Goal: Task Accomplishment & Management: Use online tool/utility

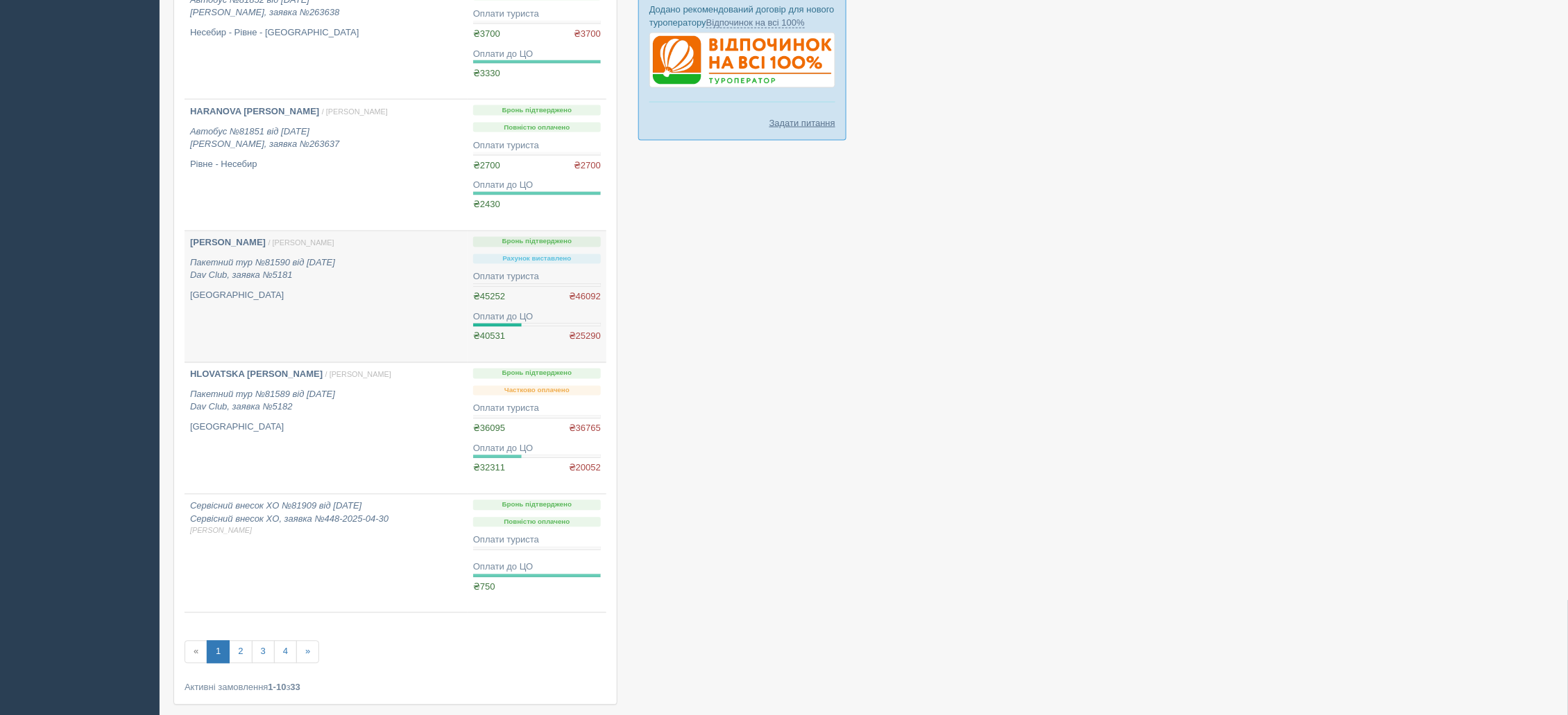
scroll to position [879, 0]
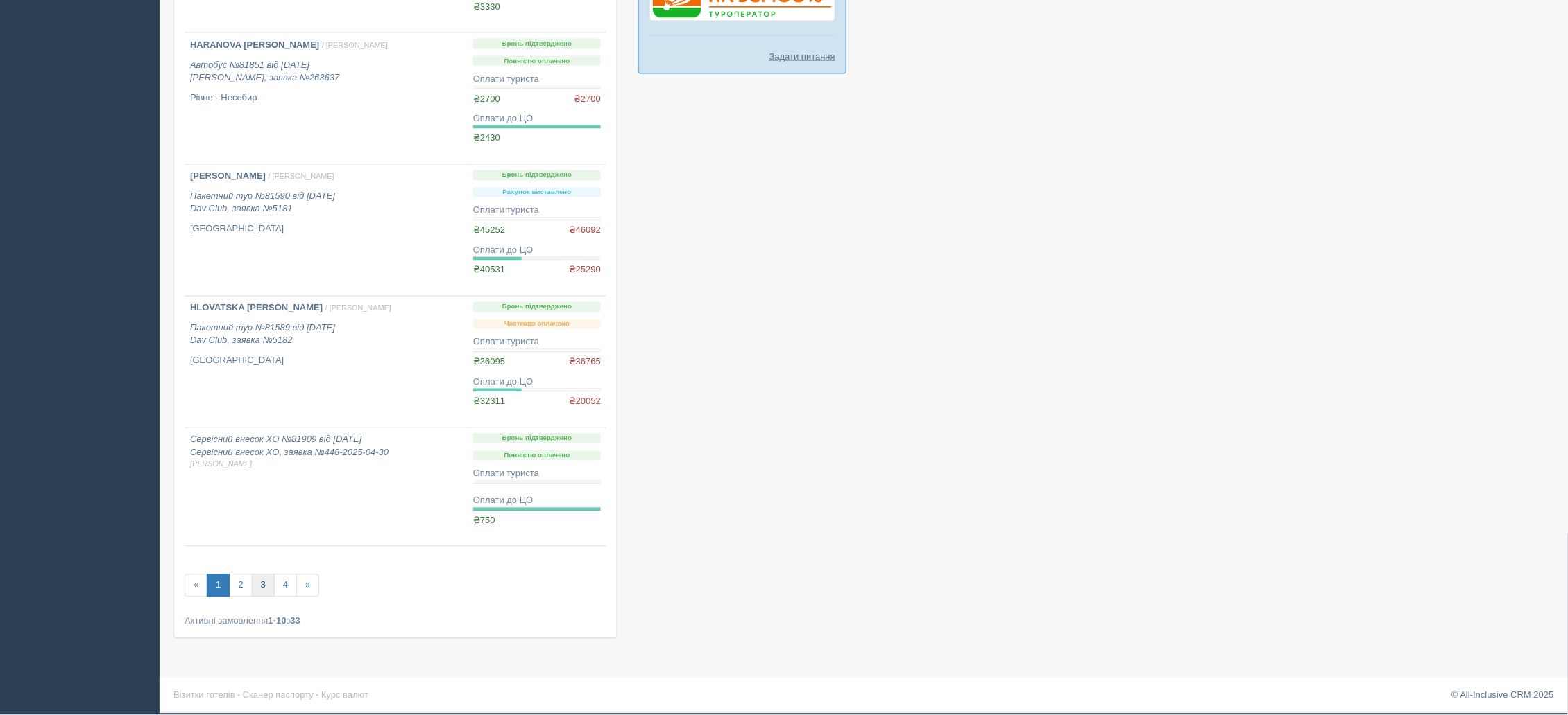
click at [270, 592] on link "3" at bounding box center [263, 586] width 23 height 23
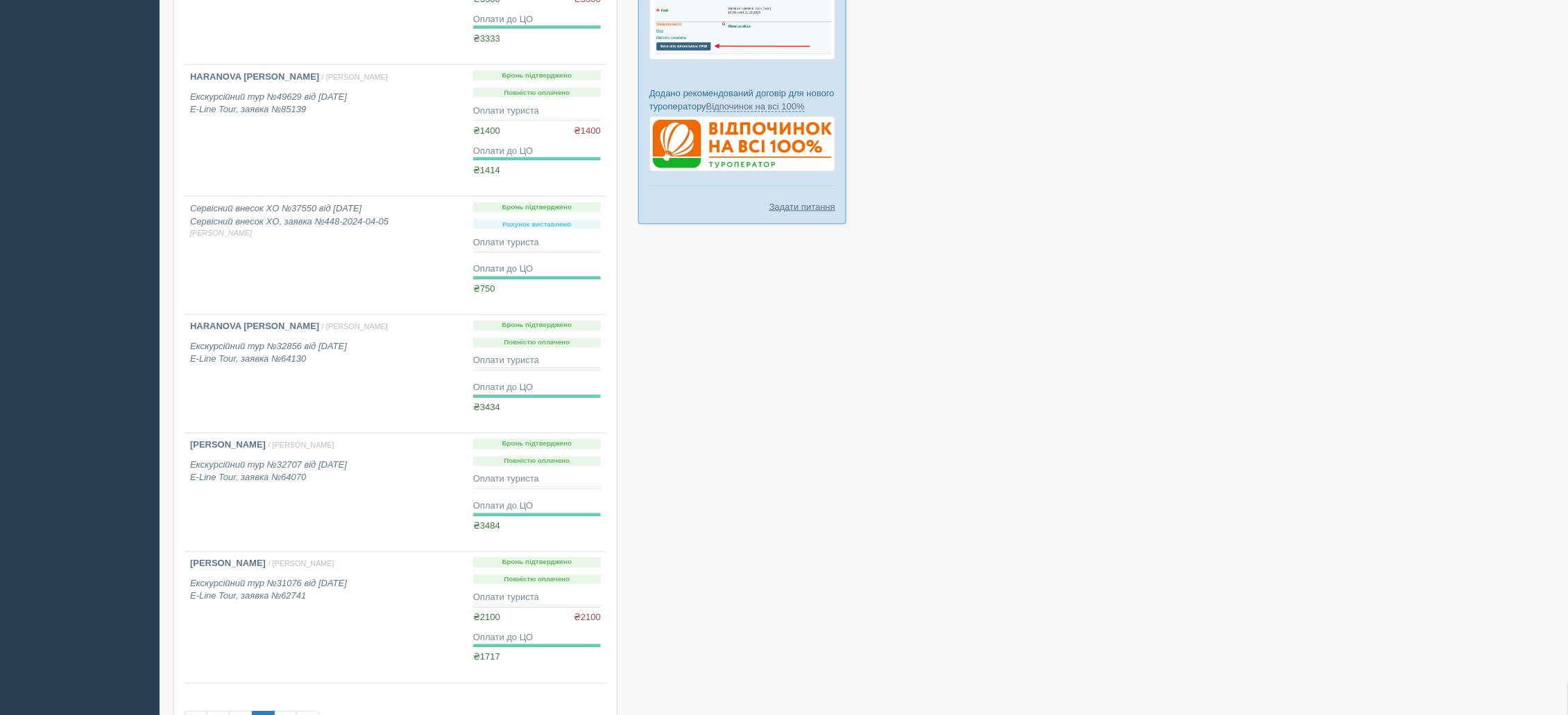
scroll to position [865, 0]
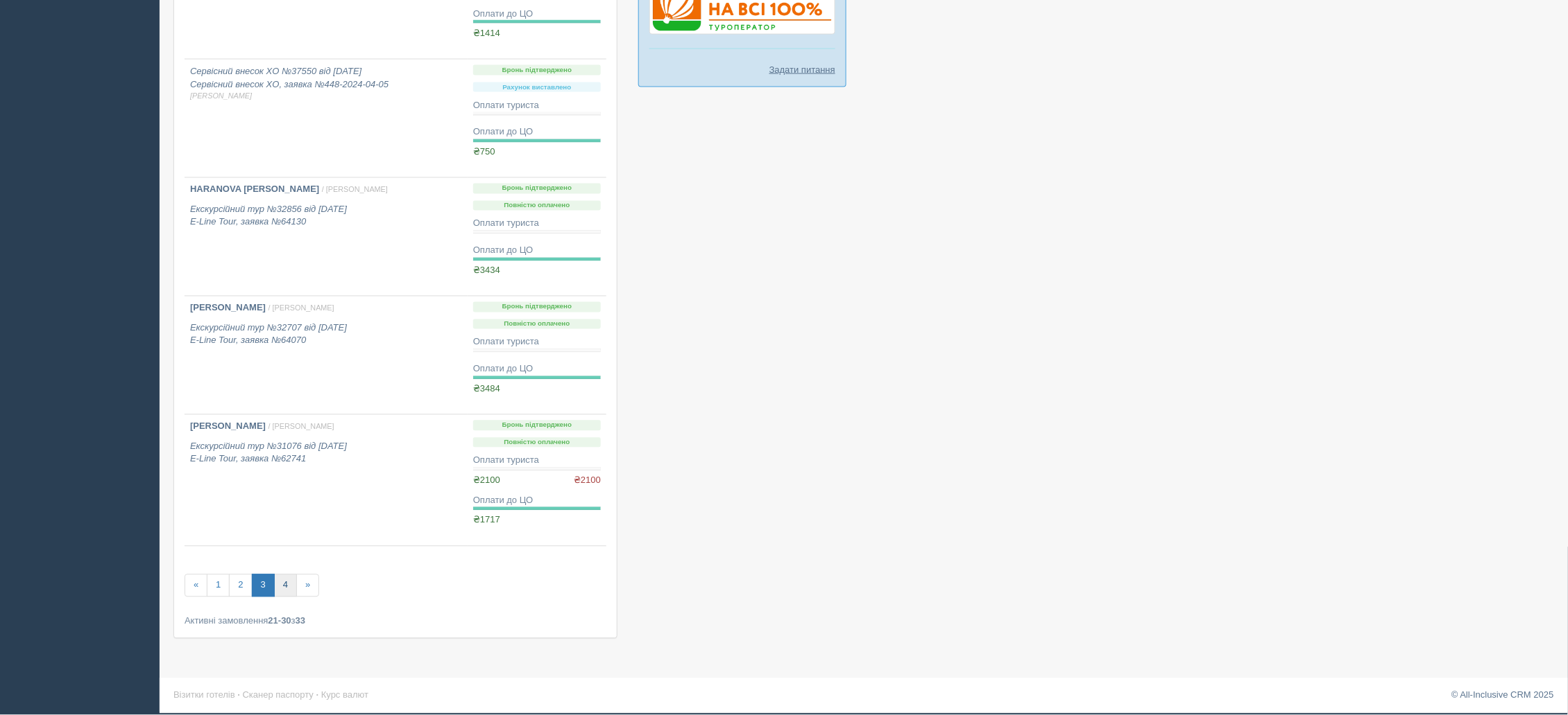
click at [287, 583] on link "4" at bounding box center [286, 586] width 23 height 23
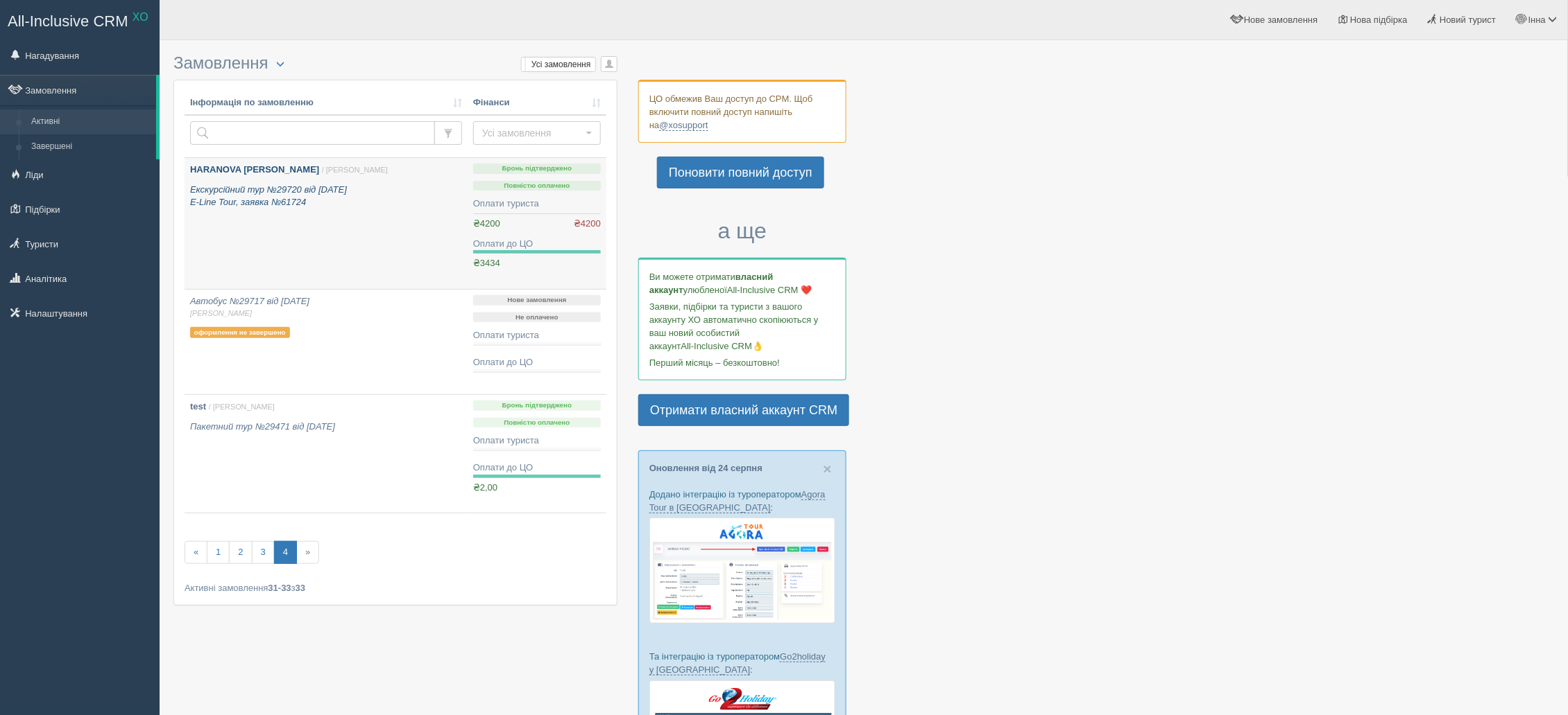
click at [239, 176] on p "HARANOVA IRYNA / Інна С." at bounding box center [326, 170] width 272 height 13
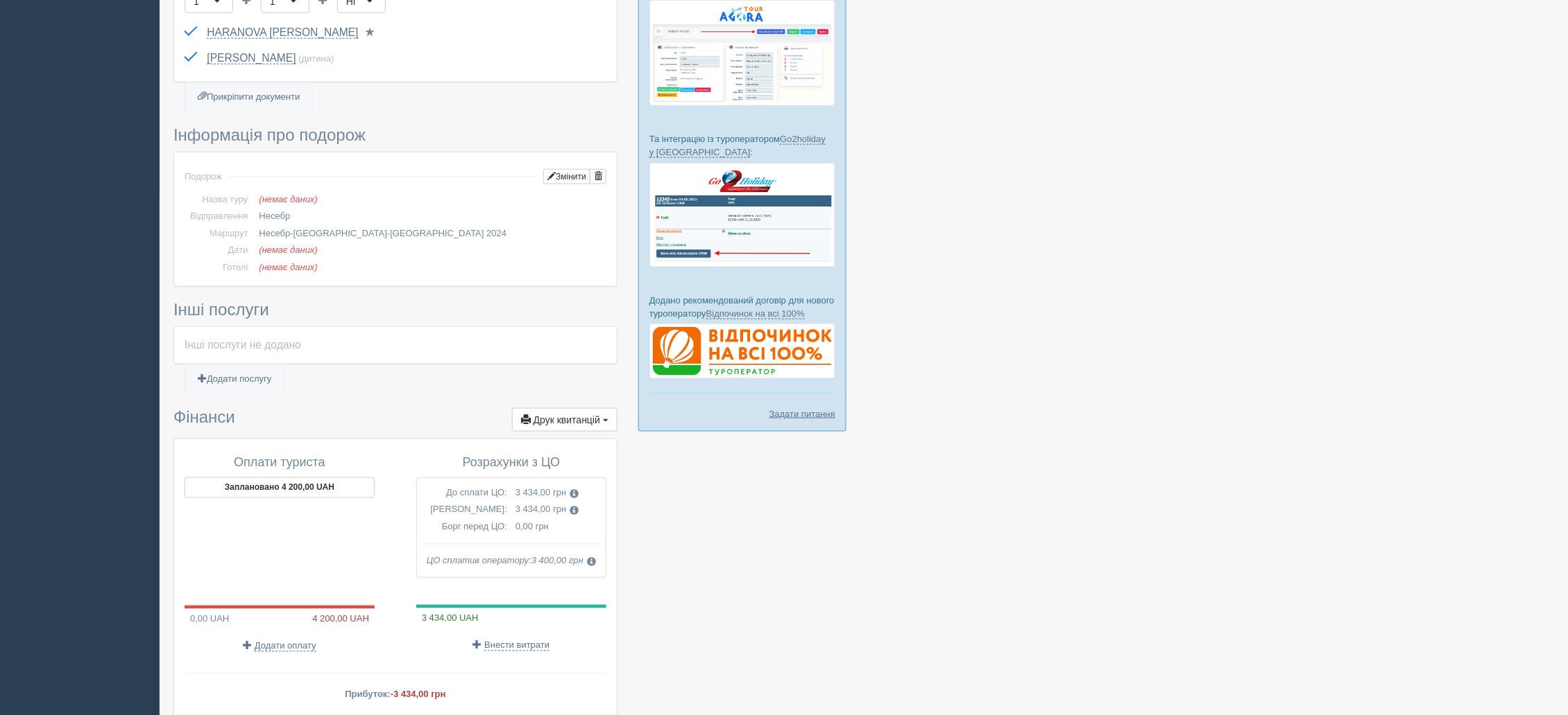
scroll to position [630, 0]
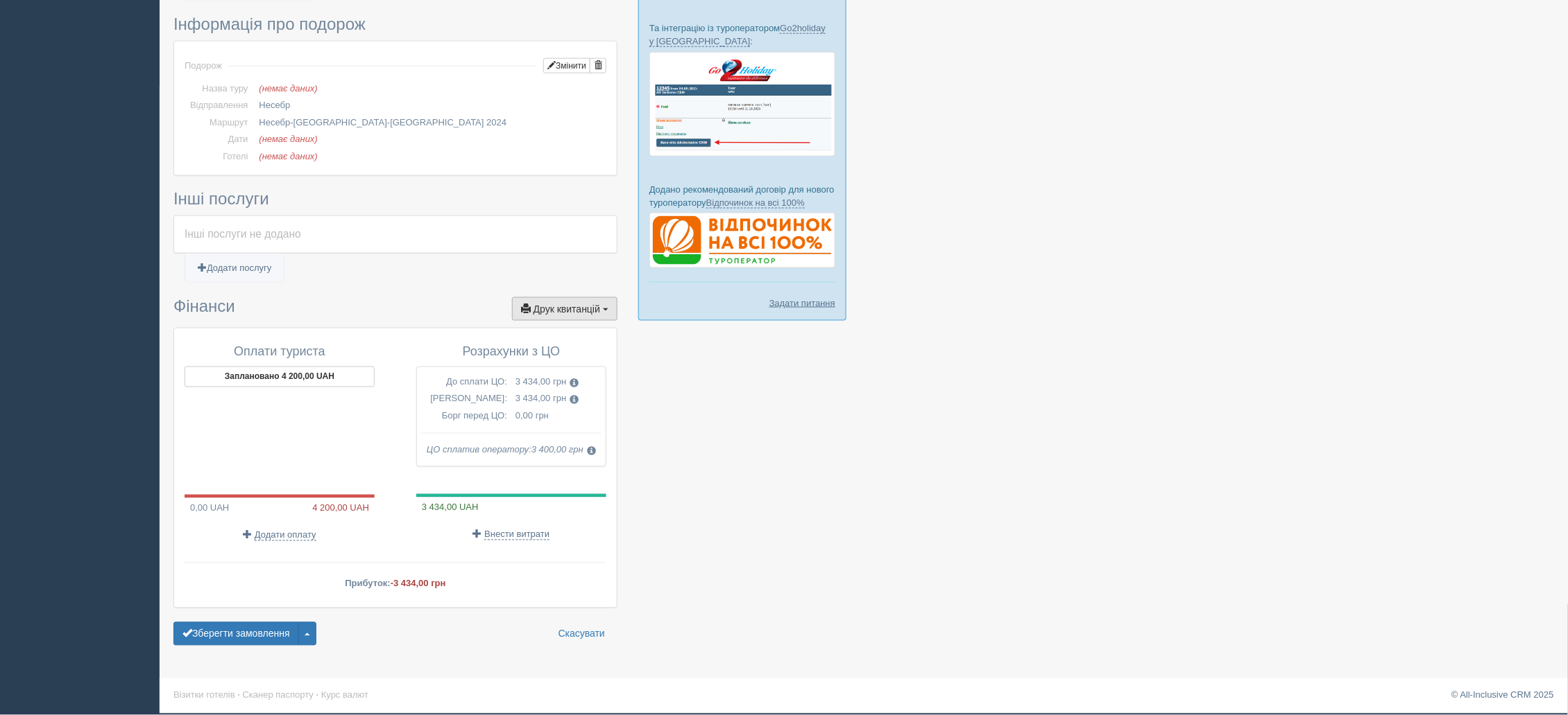
click at [584, 312] on span "Друк квитанцій" at bounding box center [567, 309] width 66 height 11
click at [540, 390] on link "Довідка про розрахунок доходу" at bounding box center [536, 402] width 159 height 23
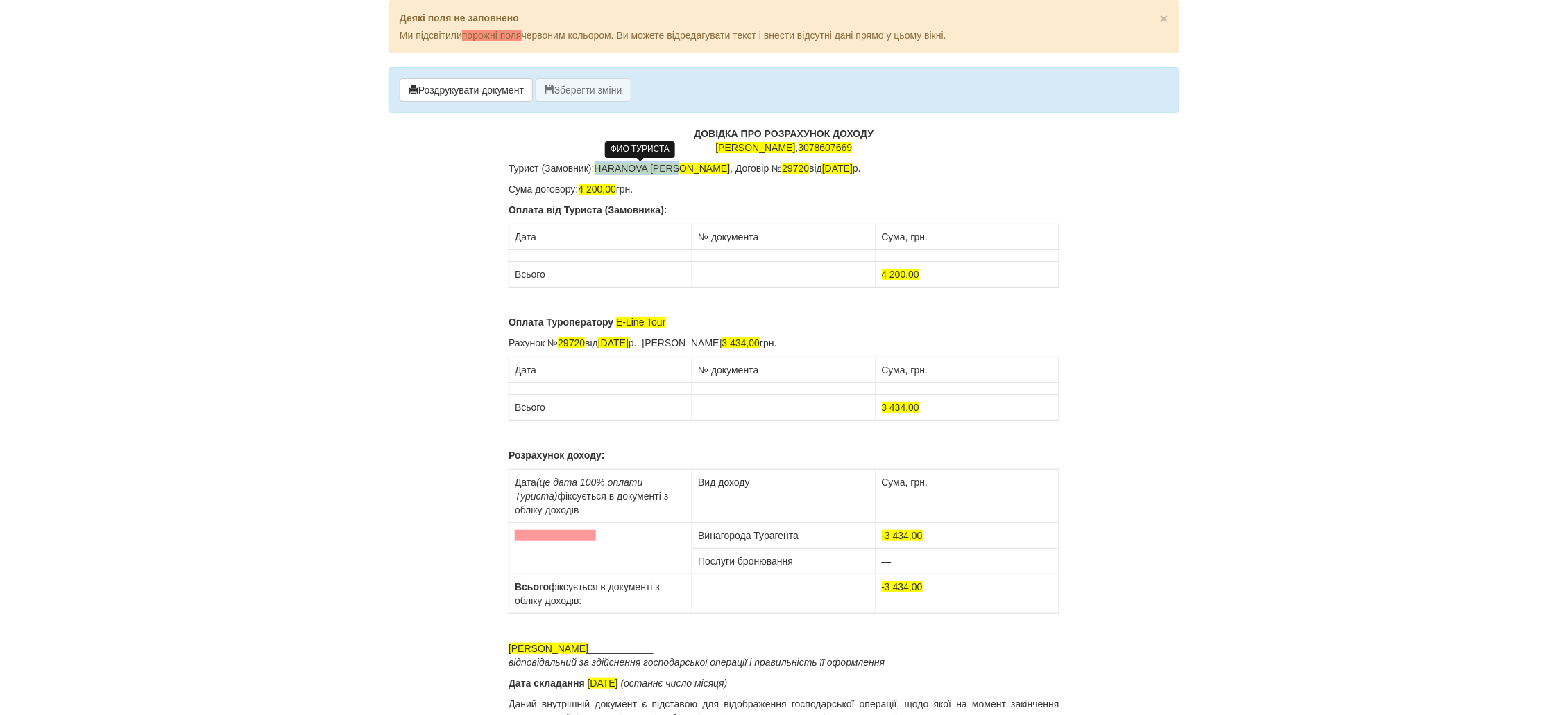
drag, startPoint x: 680, startPoint y: 168, endPoint x: 596, endPoint y: 170, distance: 84.0
click at [596, 170] on span "HARANOVA [PERSON_NAME]" at bounding box center [663, 168] width 136 height 11
drag, startPoint x: 830, startPoint y: 165, endPoint x: 805, endPoint y: 166, distance: 25.0
click at [805, 166] on p "Турист (Замовник): [PERSON_NAME] , Договір № 29720 від [DATE]" at bounding box center [784, 168] width 551 height 13
drag, startPoint x: 870, startPoint y: 171, endPoint x: 861, endPoint y: 171, distance: 9.0
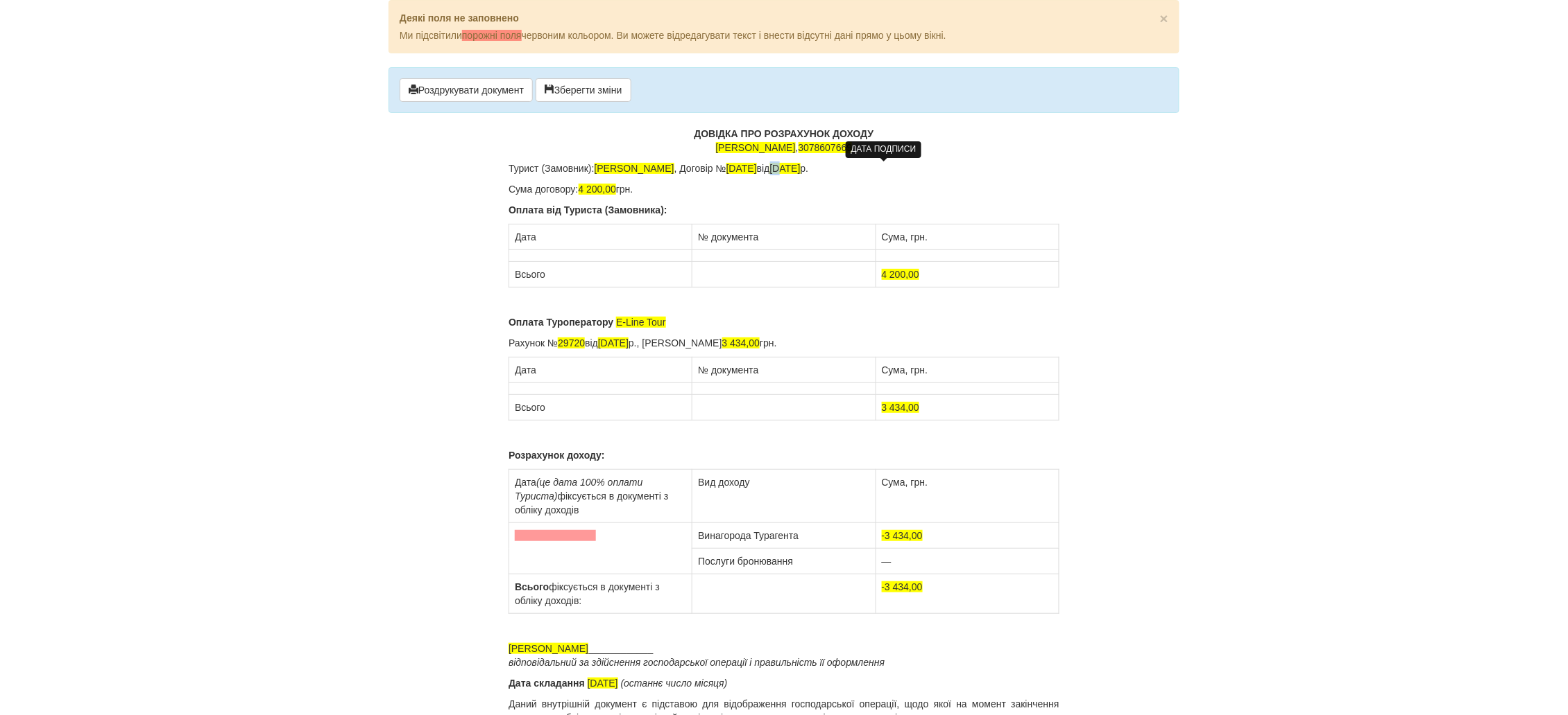
click at [801, 171] on span "[DATE]" at bounding box center [785, 168] width 30 height 11
drag, startPoint x: 884, startPoint y: 170, endPoint x: 873, endPoint y: 170, distance: 11.0
click at [801, 170] on span "[DATE]" at bounding box center [785, 168] width 30 height 11
click at [903, 166] on p "Турист (Замовник): [PERSON_NAME] , Договір № [DATE] від [DATE]" at bounding box center [784, 168] width 551 height 13
drag, startPoint x: 619, startPoint y: 186, endPoint x: 580, endPoint y: 191, distance: 39.3
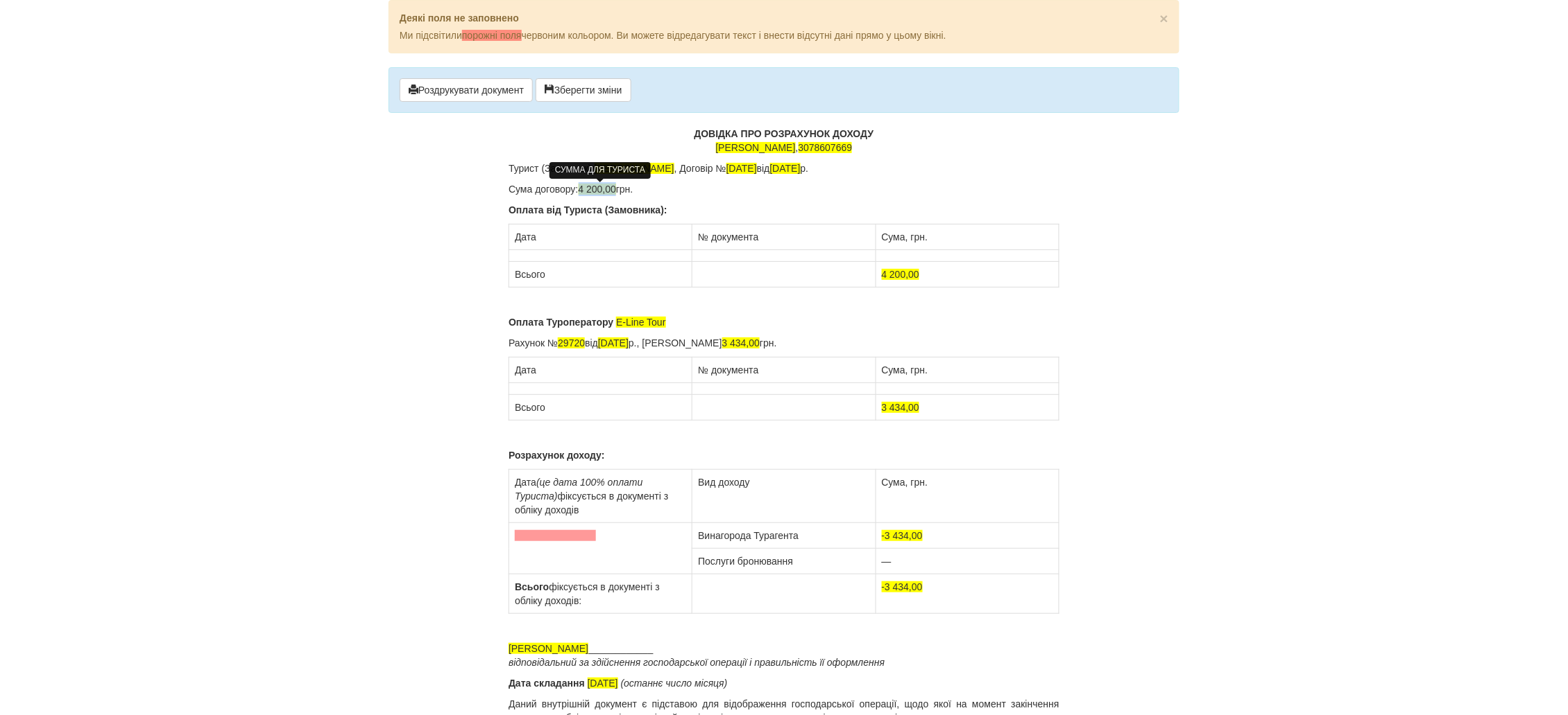
click at [580, 191] on p "Сума договору: 4 200,00 грн." at bounding box center [784, 189] width 551 height 13
click at [532, 255] on td at bounding box center [601, 256] width 184 height 12
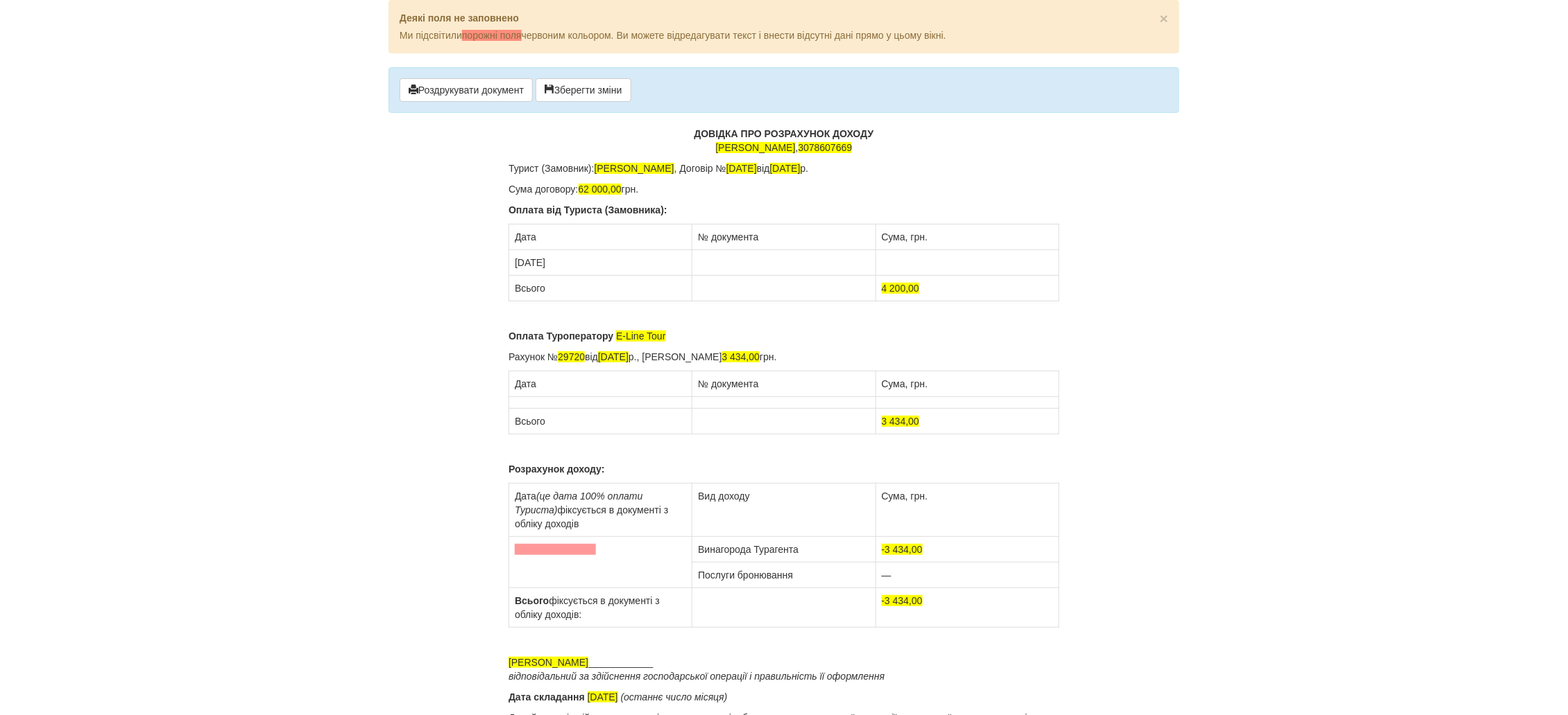
click at [707, 262] on td at bounding box center [784, 263] width 184 height 26
click at [904, 257] on td at bounding box center [967, 263] width 184 height 26
click at [567, 262] on td "[DATE]" at bounding box center [601, 263] width 184 height 26
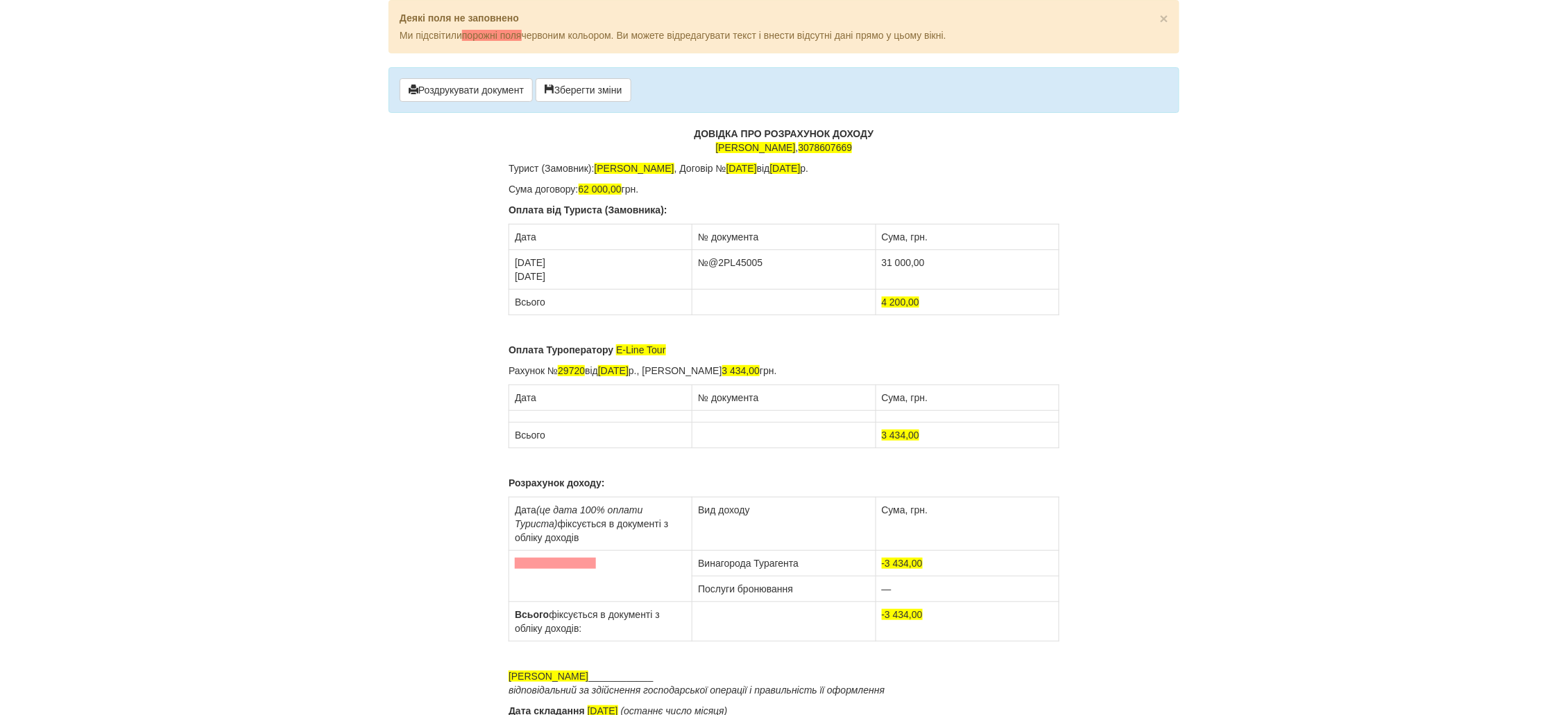
click at [700, 277] on td "№@2PL45005" at bounding box center [784, 270] width 184 height 39
click at [761, 260] on td "№@2PL45005" at bounding box center [784, 270] width 184 height 39
click at [931, 262] on td "31 000,00" at bounding box center [967, 270] width 184 height 39
drag, startPoint x: 907, startPoint y: 303, endPoint x: 883, endPoint y: 303, distance: 24.0
click at [883, 303] on span "4 200,00" at bounding box center [901, 302] width 39 height 11
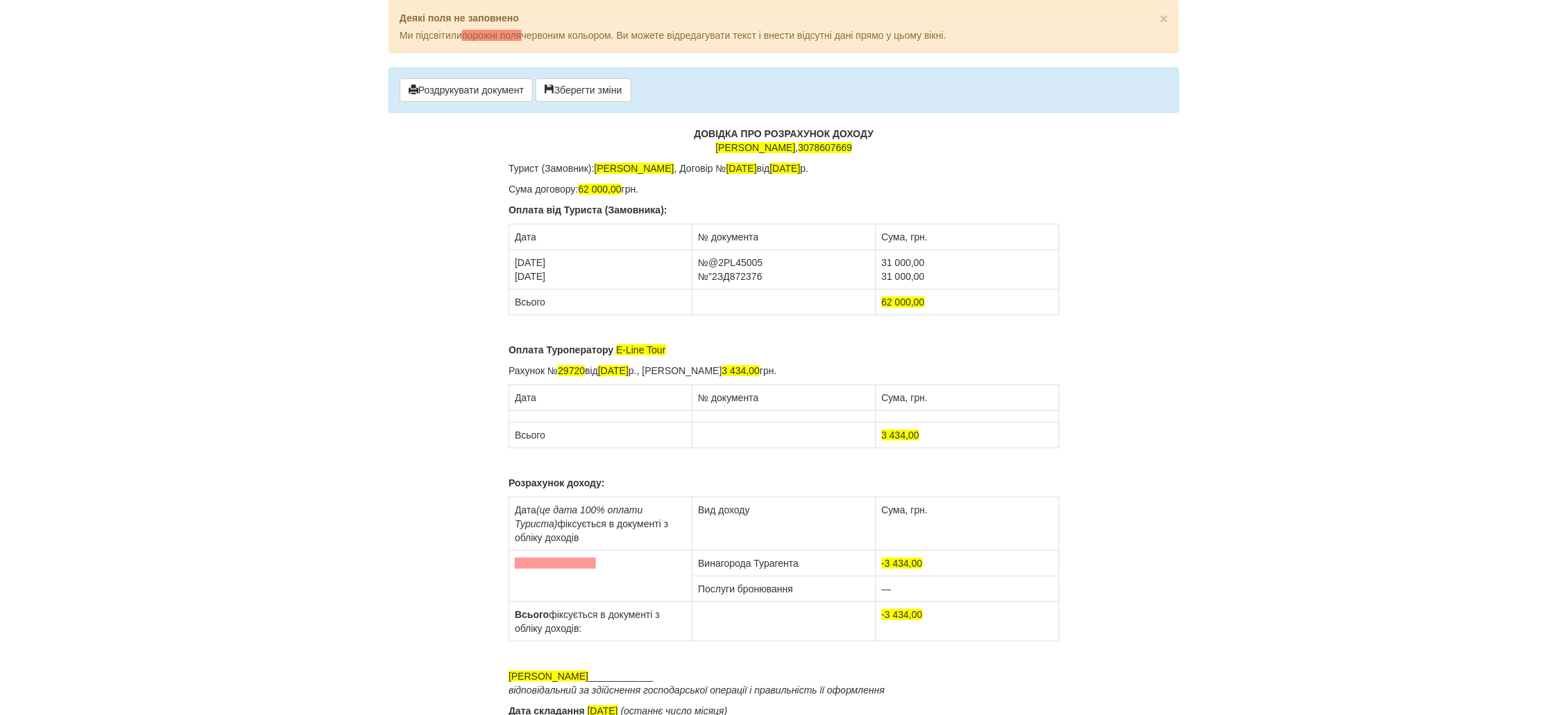
click at [740, 343] on div "ДОВІДКА ПРО РОЗРАХУНОК ДОХОДУ [PERSON_NAME] , 3078607669 [PERSON_NAME]): [PERSO…" at bounding box center [784, 447] width 551 height 640
click at [621, 352] on span "E-Line Tour" at bounding box center [640, 350] width 49 height 11
click at [676, 349] on p "Оплата Туроператору E-Line Tour" at bounding box center [784, 349] width 551 height 13
drag, startPoint x: 694, startPoint y: 349, endPoint x: 615, endPoint y: 348, distance: 79.0
click at [615, 348] on p "Оплата Туроператору E-Line Tour" at bounding box center [784, 349] width 551 height 13
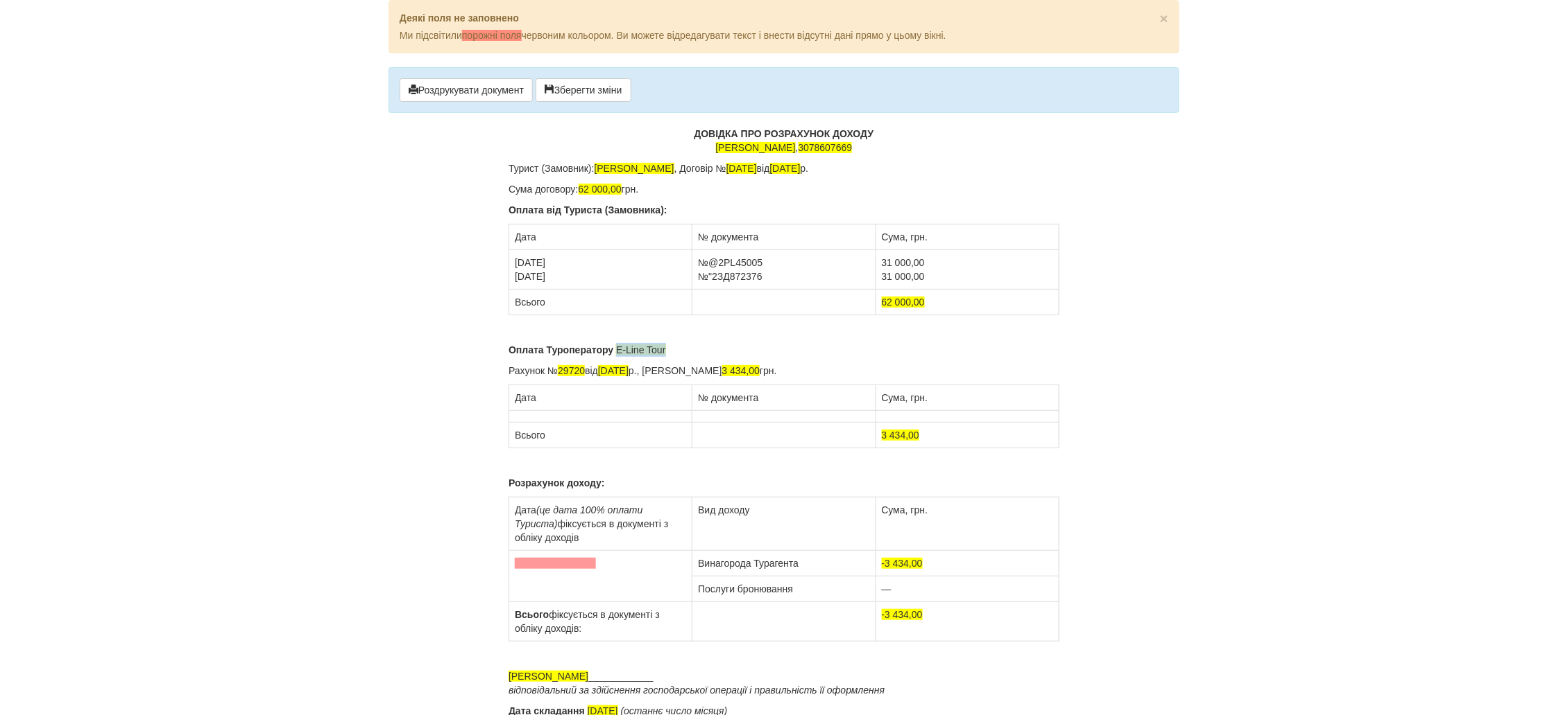
click at [678, 349] on p "Оплата Туроператору E-Line Tour" at bounding box center [784, 349] width 551 height 13
click at [534, 362] on div "ДОВІДКА ПРО РОЗРАХУНОК ДОХОДУ [PERSON_NAME] , 3078607669 [PERSON_NAME]): [PERSO…" at bounding box center [784, 447] width 551 height 640
click at [511, 361] on div "ДОВІДКА ПРО РОЗРАХУНОК ДОХОДУ [PERSON_NAME] , 3078607669 [PERSON_NAME]): [PERSO…" at bounding box center [784, 447] width 551 height 640
click at [681, 348] on p "Оплата Туроператору E-Line Tour" at bounding box center [784, 349] width 551 height 13
drag, startPoint x: 692, startPoint y: 343, endPoint x: 627, endPoint y: 349, distance: 65.3
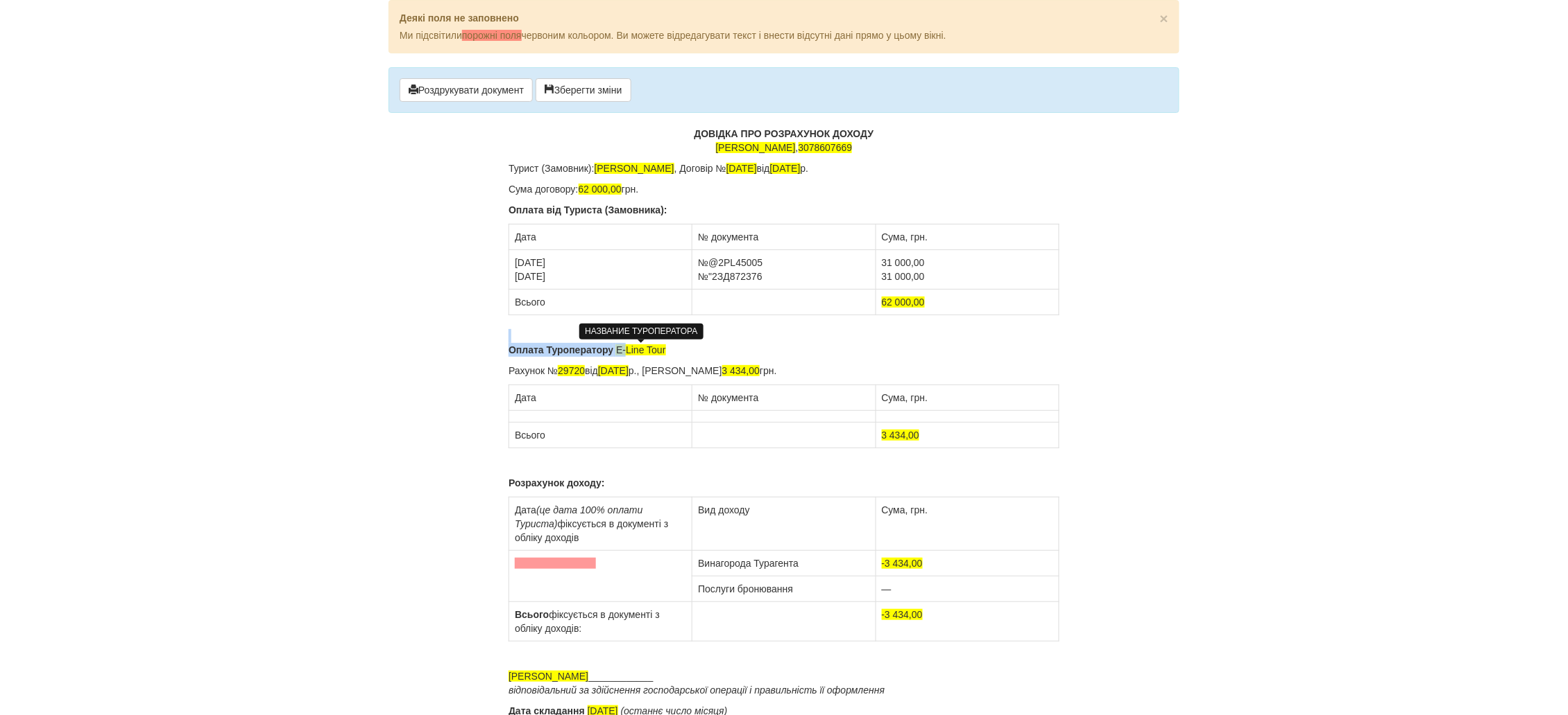
click at [627, 349] on div "ДОВІДКА ПРО РОЗРАХУНОК ДОХОДУ [PERSON_NAME] , 3078607669 [PERSON_NAME]): [PERSO…" at bounding box center [784, 447] width 551 height 640
drag, startPoint x: 643, startPoint y: 345, endPoint x: 653, endPoint y: 345, distance: 10.0
click at [644, 345] on span "E-Line Tour" at bounding box center [640, 350] width 49 height 11
click at [675, 348] on p "Оплата Туроператору E-Line Tour" at bounding box center [784, 349] width 551 height 13
drag, startPoint x: 690, startPoint y: 348, endPoint x: 617, endPoint y: 351, distance: 73.1
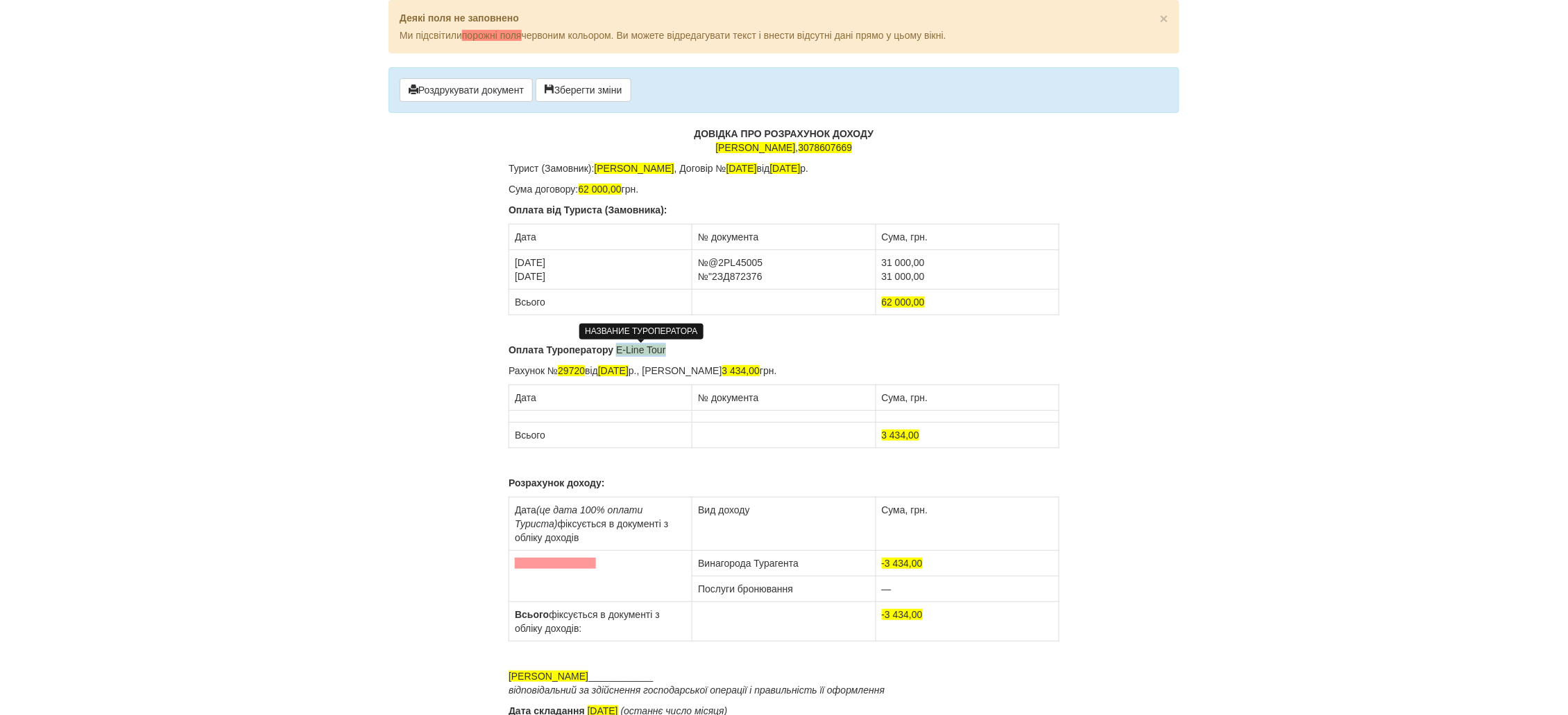
click at [617, 351] on p "Оплата Туроператору E-Line Tour" at bounding box center [784, 349] width 551 height 13
click at [670, 352] on span "ТезТур чере ТОВ" at bounding box center [655, 350] width 77 height 11
click at [713, 346] on p "Оплата Туроператору ТезТур через ТОВ" at bounding box center [784, 349] width 551 height 13
drag, startPoint x: 589, startPoint y: 371, endPoint x: 561, endPoint y: 373, distance: 28.1
click at [561, 373] on p "Рахунок № 29720 від [DATE], Сума рахунка 3 434,00 грн." at bounding box center [784, 370] width 551 height 13
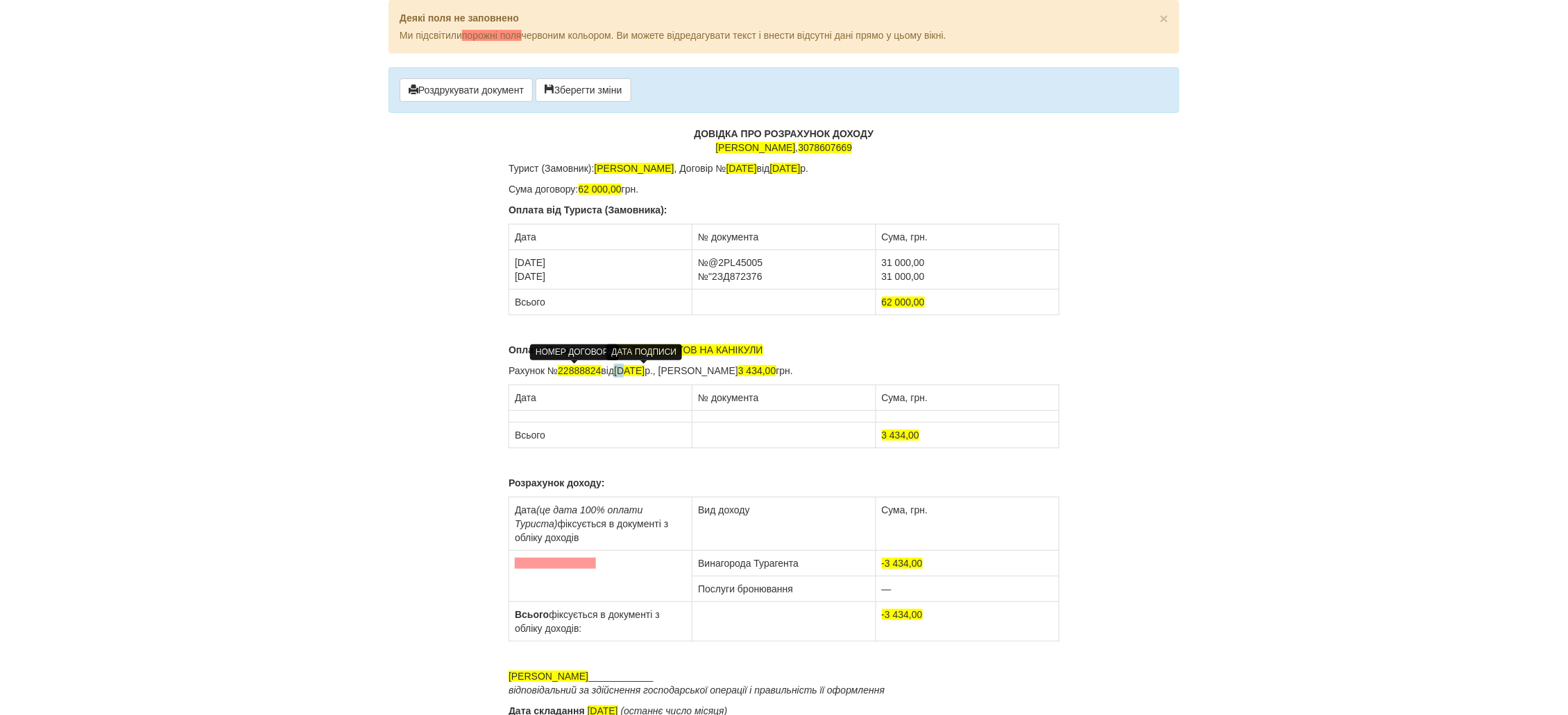
drag, startPoint x: 631, startPoint y: 370, endPoint x: 623, endPoint y: 370, distance: 8.0
click at [623, 370] on span "[DATE]" at bounding box center [630, 370] width 30 height 11
drag, startPoint x: 648, startPoint y: 370, endPoint x: 638, endPoint y: 370, distance: 10.0
click at [638, 370] on span "[DATE]" at bounding box center [630, 370] width 30 height 11
click at [645, 370] on span "[DATE]" at bounding box center [630, 370] width 30 height 11
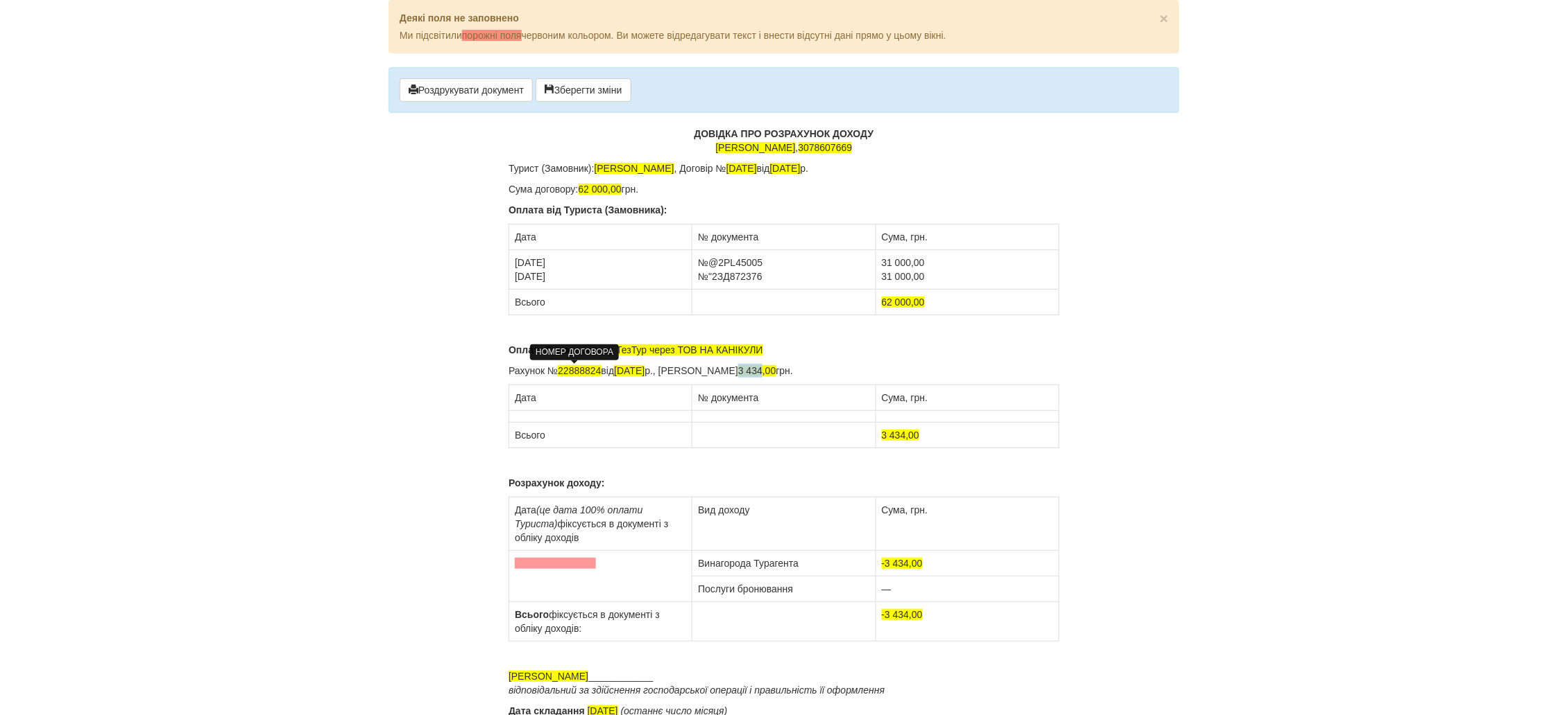
drag, startPoint x: 775, startPoint y: 370, endPoint x: 751, endPoint y: 371, distance: 24.0
click at [751, 371] on p "Рахунок № 22888824 від [DATE], Сума рахунка 3 434,00 грн." at bounding box center [784, 370] width 551 height 13
click at [524, 416] on td at bounding box center [601, 416] width 184 height 12
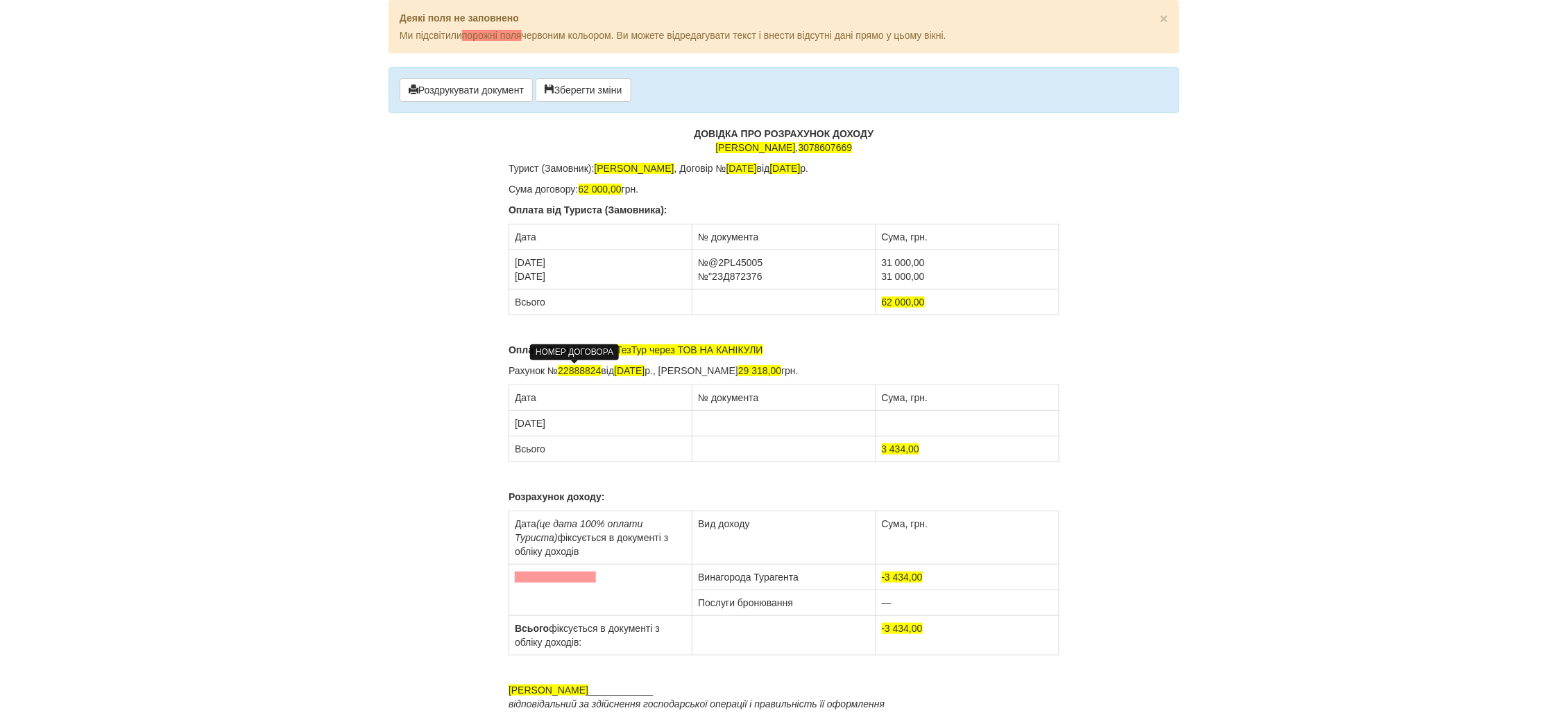
click at [714, 427] on td at bounding box center [784, 423] width 184 height 26
click at [895, 420] on td at bounding box center [967, 423] width 184 height 26
click at [771, 346] on p "Оплата Туроператору ТезТур через ТОВ НА КАНІКУЛИ" at bounding box center [784, 349] width 551 height 13
click at [835, 372] on p "Рахунок № 22888824 від [DATE], Сума рахунка 29 318,00 грн." at bounding box center [784, 370] width 551 height 13
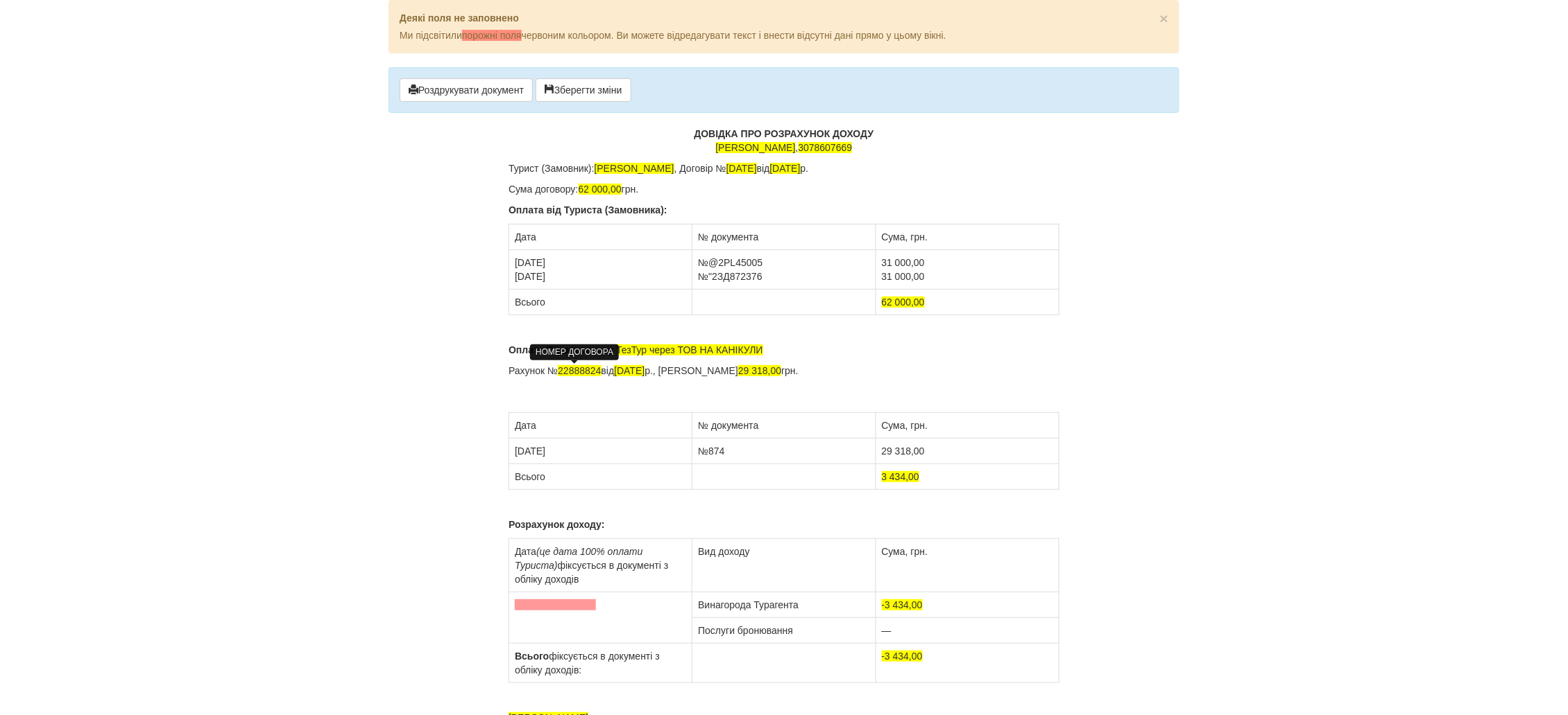
click at [867, 359] on div "ДОВІДКА ПРО РОЗРАХУНОК ДОХОДУ [PERSON_NAME] , 3078607669 [PERSON_NAME]): [PERSO…" at bounding box center [784, 468] width 551 height 682
drag, startPoint x: 821, startPoint y: 369, endPoint x: 506, endPoint y: 348, distance: 315.7
click at [506, 348] on div "× Деякі поля не заповнено Ми підсвітили порожні поля червоним кольором. Ви може…" at bounding box center [784, 407] width 811 height 815
copy div "Оплата Туроператору ТезТур через ТОВ НА КАНІКУЛИ Рахунок № 22888824 від [DATE],…"
click at [513, 401] on p "Рахунок № 22888824 від [DATE], Сума рахунка 29 318,00 грн." at bounding box center [784, 385] width 551 height 41
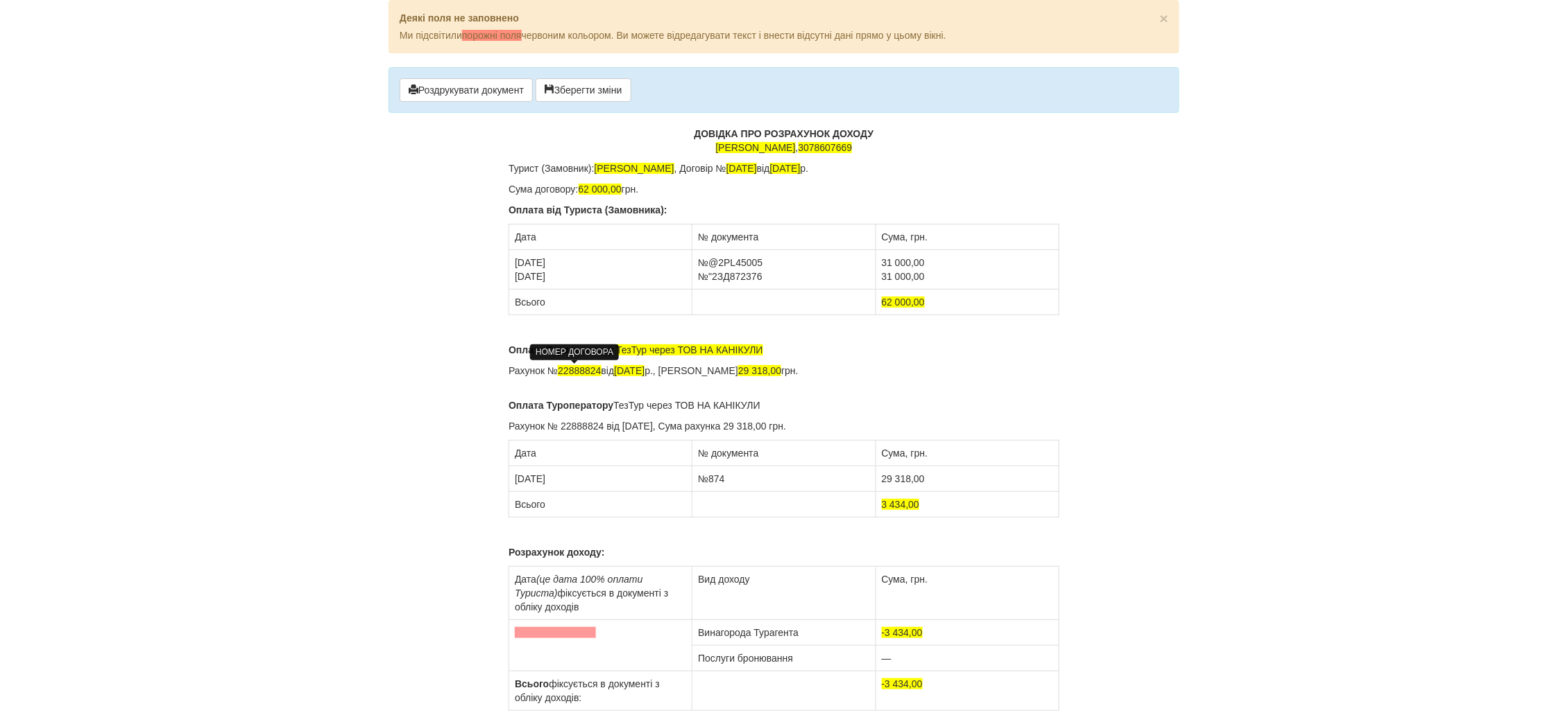
drag, startPoint x: 768, startPoint y: 404, endPoint x: 548, endPoint y: 402, distance: 220.0
click at [548, 402] on p "Оплата Туроператору ТезТур через ТОВ НА КАНІКУЛИ" at bounding box center [784, 404] width 551 height 13
drag, startPoint x: 689, startPoint y: 427, endPoint x: 559, endPoint y: 429, distance: 130.0
click at [559, 429] on p "Рахунок № 22888824 від [DATE], Сума рахунка 29 318,00 грн." at bounding box center [784, 426] width 551 height 13
click at [569, 428] on p "Рахунок № 22888824 від [DATE], Сума рахунка 29 318,00 грн." at bounding box center [784, 426] width 551 height 13
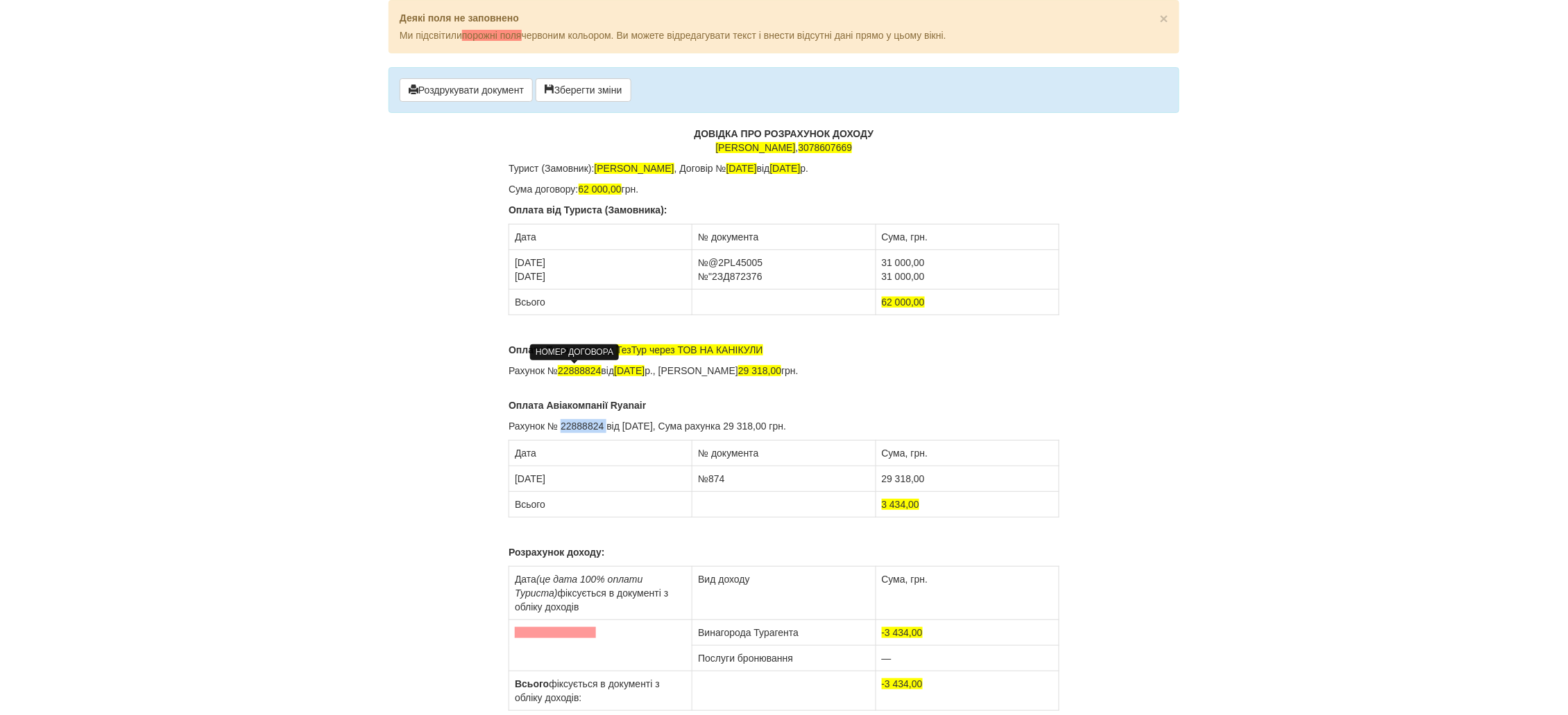
drag, startPoint x: 605, startPoint y: 426, endPoint x: 561, endPoint y: 428, distance: 44.0
click at [561, 428] on p "Рахунок № 22888824 від [DATE], Сума рахунка 29 318,00 грн." at bounding box center [784, 426] width 551 height 13
drag, startPoint x: 627, startPoint y: 426, endPoint x: 593, endPoint y: 426, distance: 34.0
click at [593, 426] on p "Рахунок № -від [DATE], Сума рахунка 29 318,00 грн." at bounding box center [784, 426] width 551 height 13
click at [592, 426] on p "Рахунок № -від [DATE], Сума рахунка 29 318,00 грн." at bounding box center [784, 426] width 551 height 13
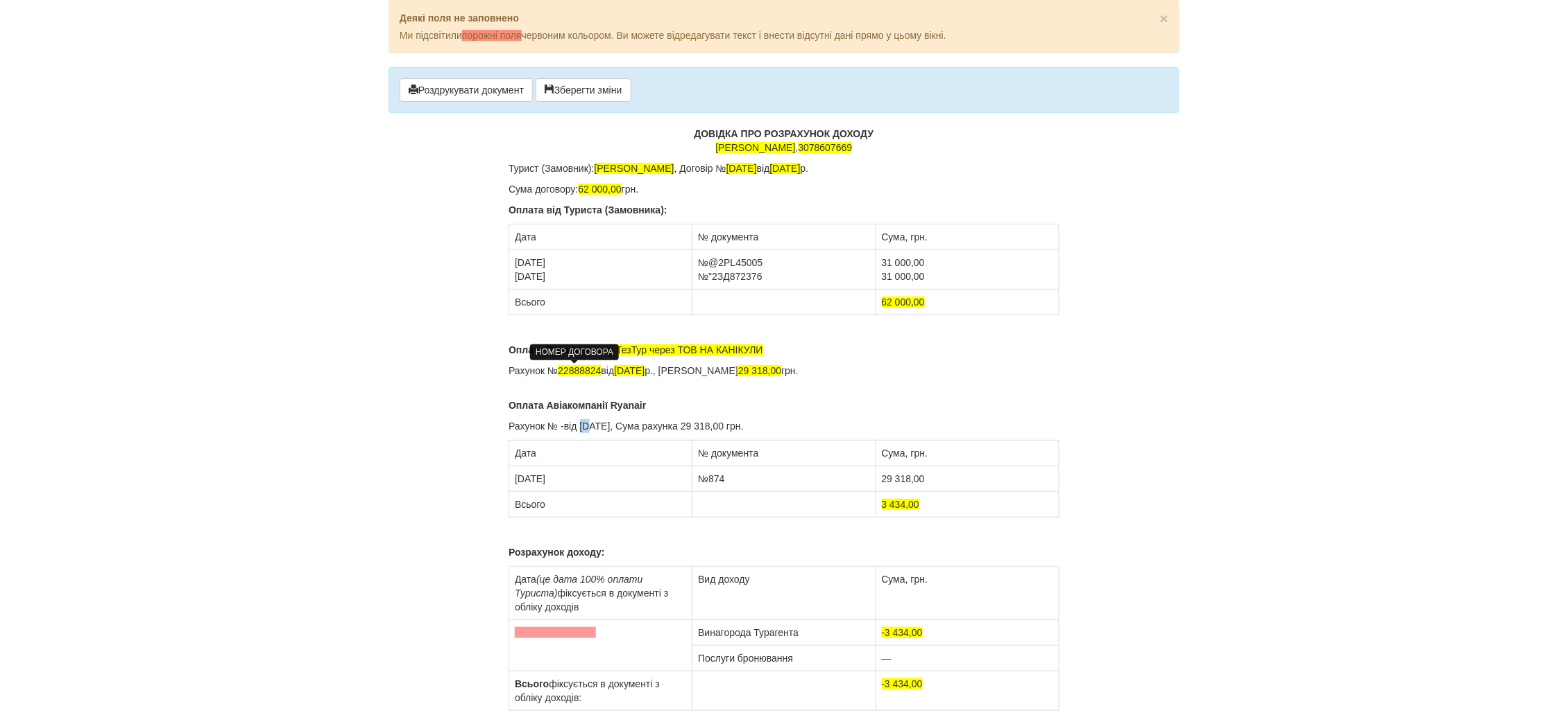
drag, startPoint x: 592, startPoint y: 426, endPoint x: 581, endPoint y: 426, distance: 11.0
click at [581, 426] on p "Рахунок № -від [DATE], Сума рахунка 29 318,00 грн." at bounding box center [784, 426] width 551 height 13
drag, startPoint x: 737, startPoint y: 428, endPoint x: 708, endPoint y: 426, distance: 29.1
click at [708, 426] on p "Рахунок № -від [DATE], Сума рахунка 29 318,00 грн." at bounding box center [784, 426] width 551 height 13
click at [749, 426] on p "Рахунок № -від [DATE], Сума рахунка 18 551,00 грн." at bounding box center [784, 426] width 551 height 13
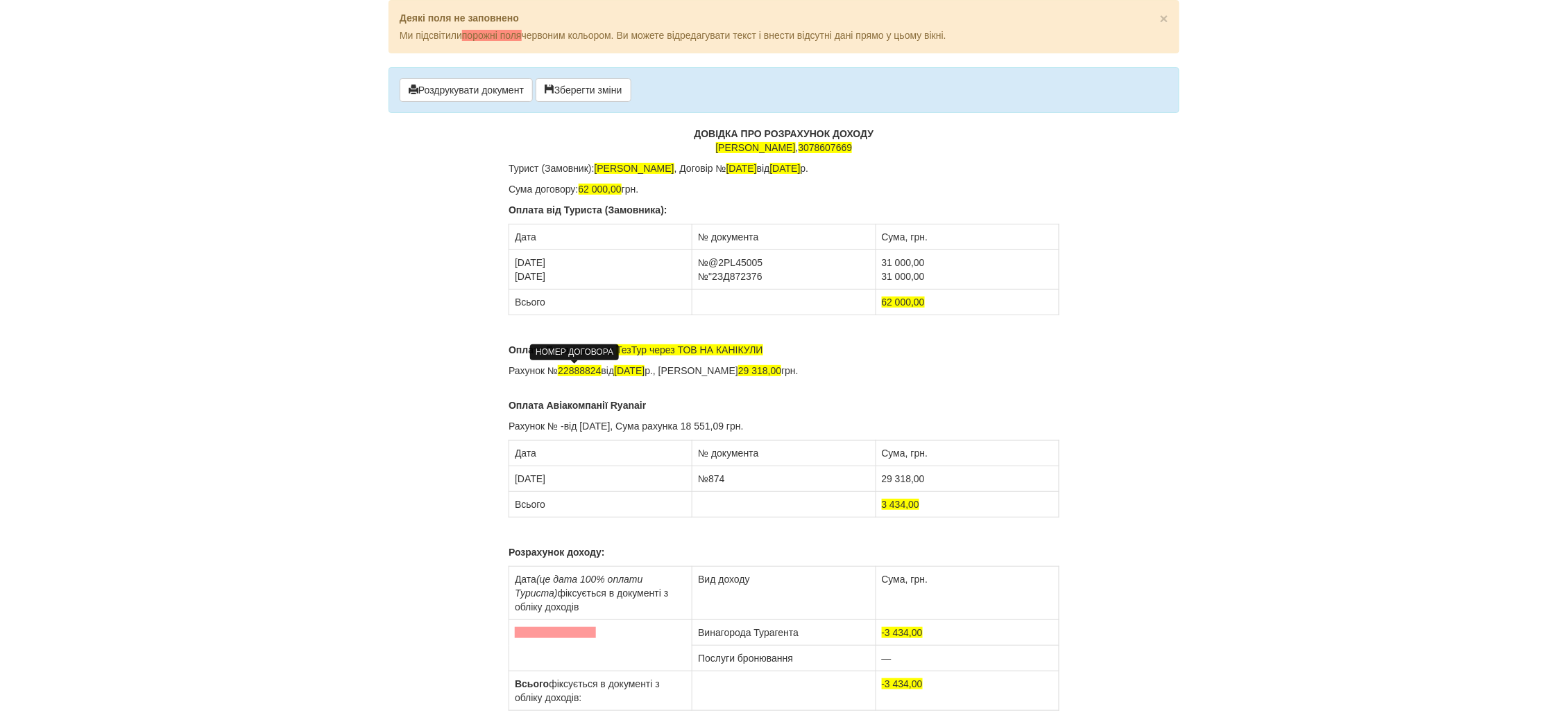
drag, startPoint x: 785, startPoint y: 426, endPoint x: 510, endPoint y: 405, distance: 275.8
click at [510, 405] on div "ДОВІДКА ПРО РОЗРАХУНОК ДОХОДУ [PERSON_NAME] , 3078607669 [PERSON_NAME]): [PERSO…" at bounding box center [784, 481] width 551 height 710
copy div "Оплата Авіакомпанії Ryanair Рахунок № -від [DATE], Сума рахунка 18 551,09 грн."
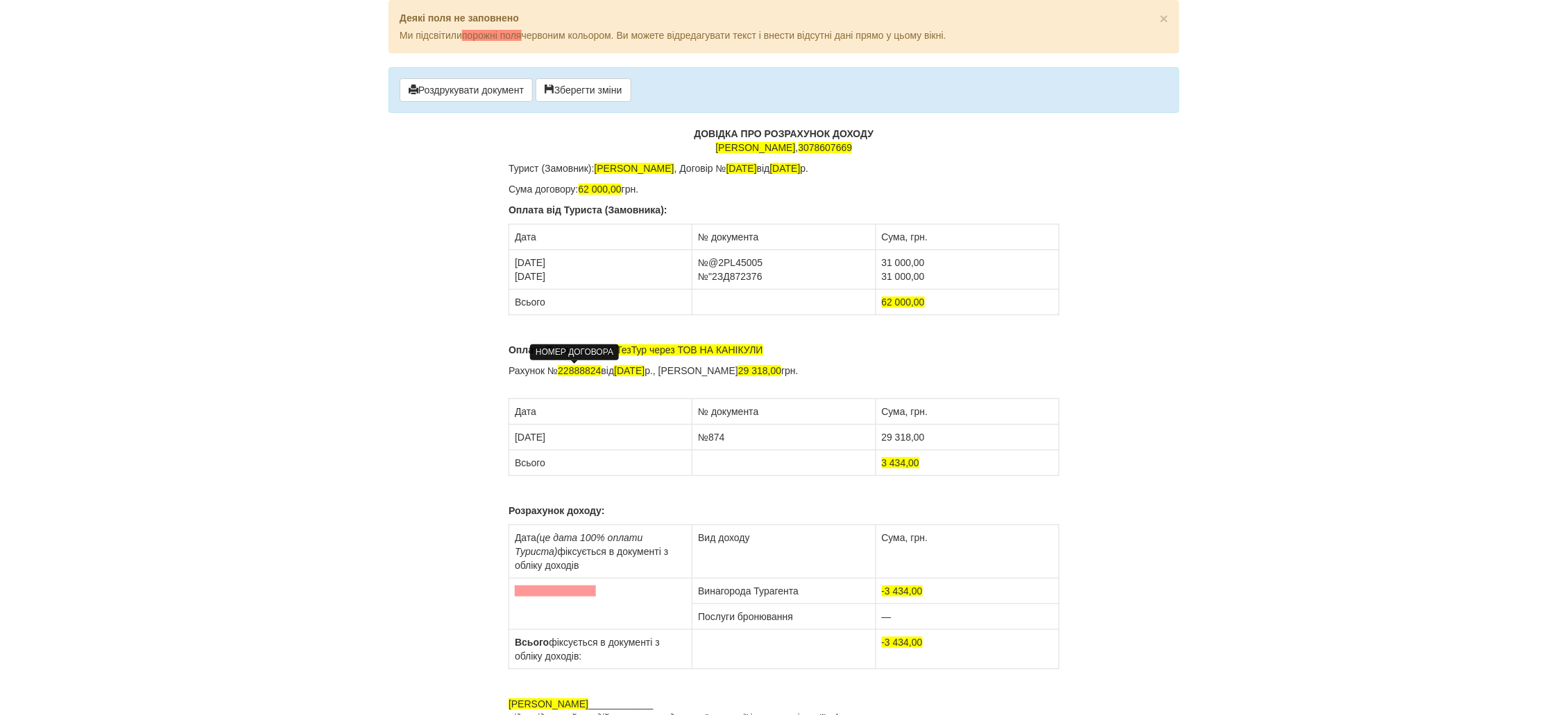
click at [510, 352] on b "Оплата Туроператору" at bounding box center [561, 350] width 105 height 11
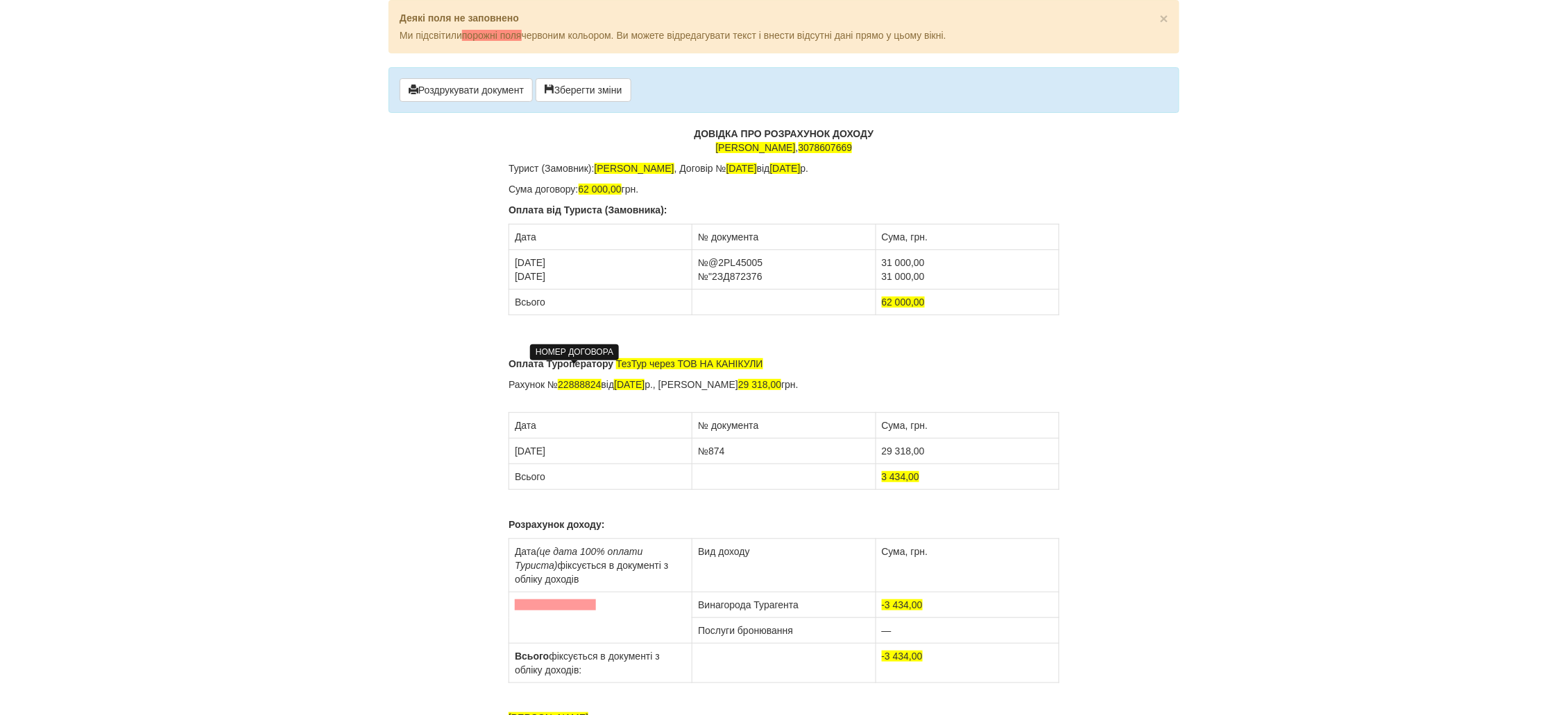
click at [510, 349] on p "Оплата Туроператору ТезТур через ТОВ НА КАНІКУЛИ" at bounding box center [784, 356] width 551 height 28
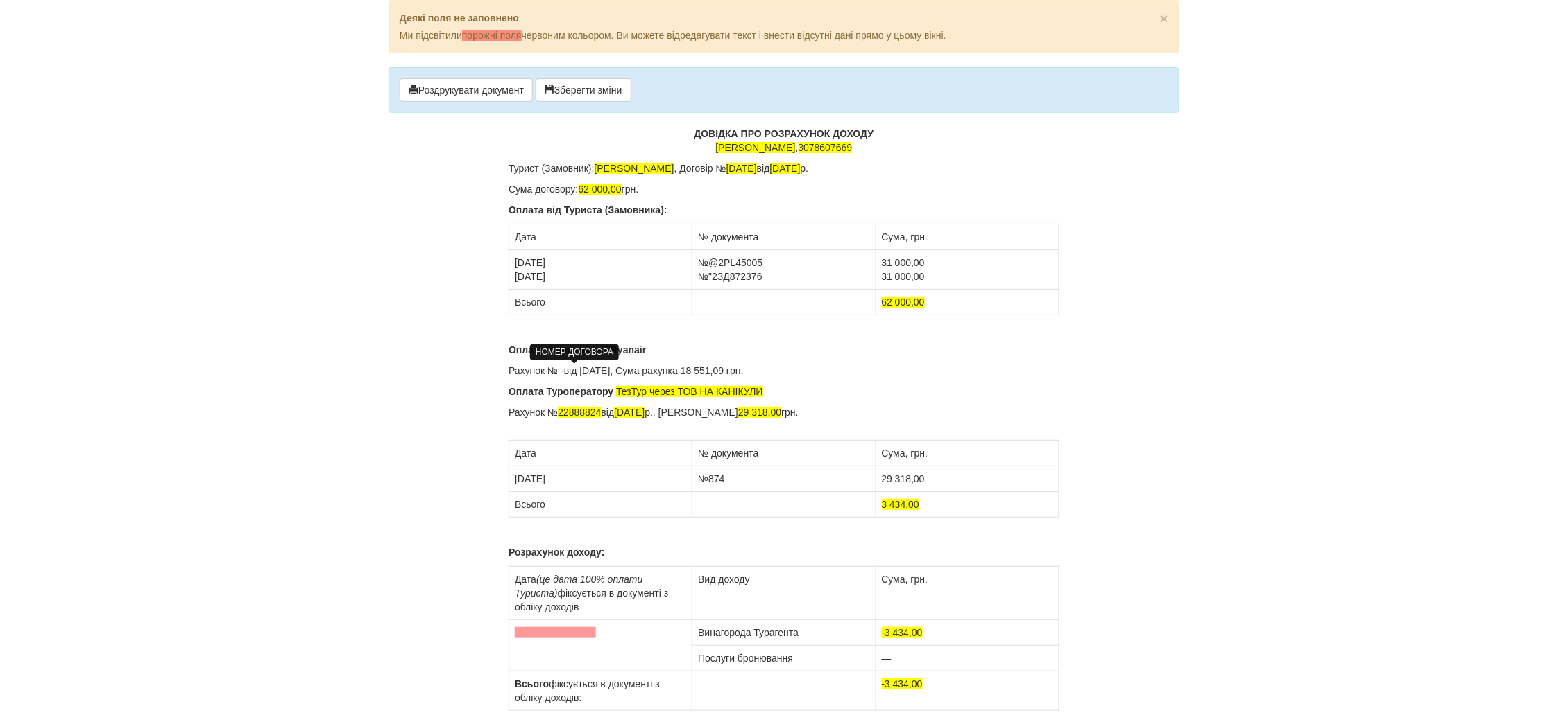
click at [790, 389] on p "Оплата Туроператору ТезТур через ТОВ НА КАНІКУЛИ" at bounding box center [784, 391] width 551 height 13
click at [510, 479] on td "[DATE]" at bounding box center [601, 479] width 184 height 26
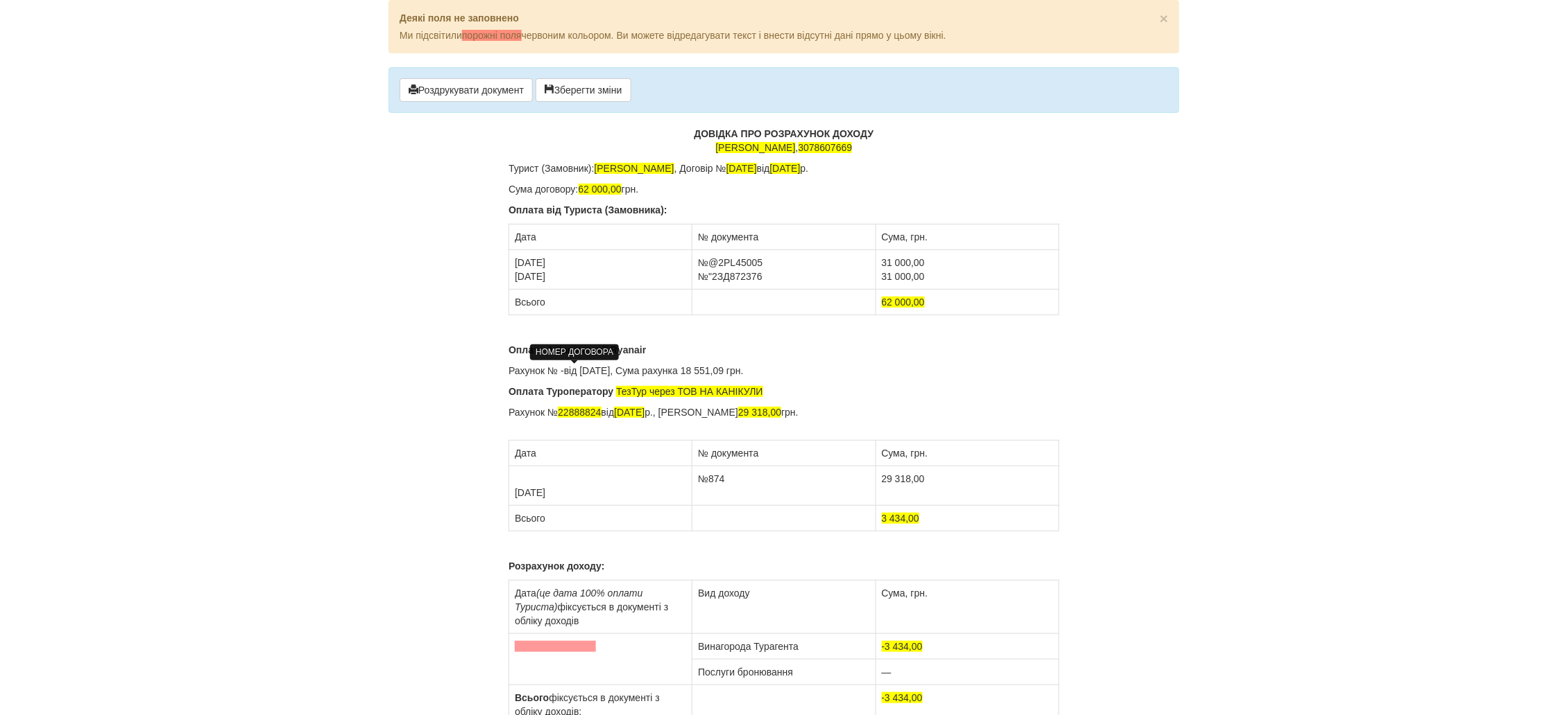
click at [518, 476] on td "[DATE]" at bounding box center [601, 486] width 184 height 39
click at [698, 480] on td "№874" at bounding box center [784, 486] width 184 height 39
click at [880, 481] on td "29 318,00" at bounding box center [967, 486] width 184 height 39
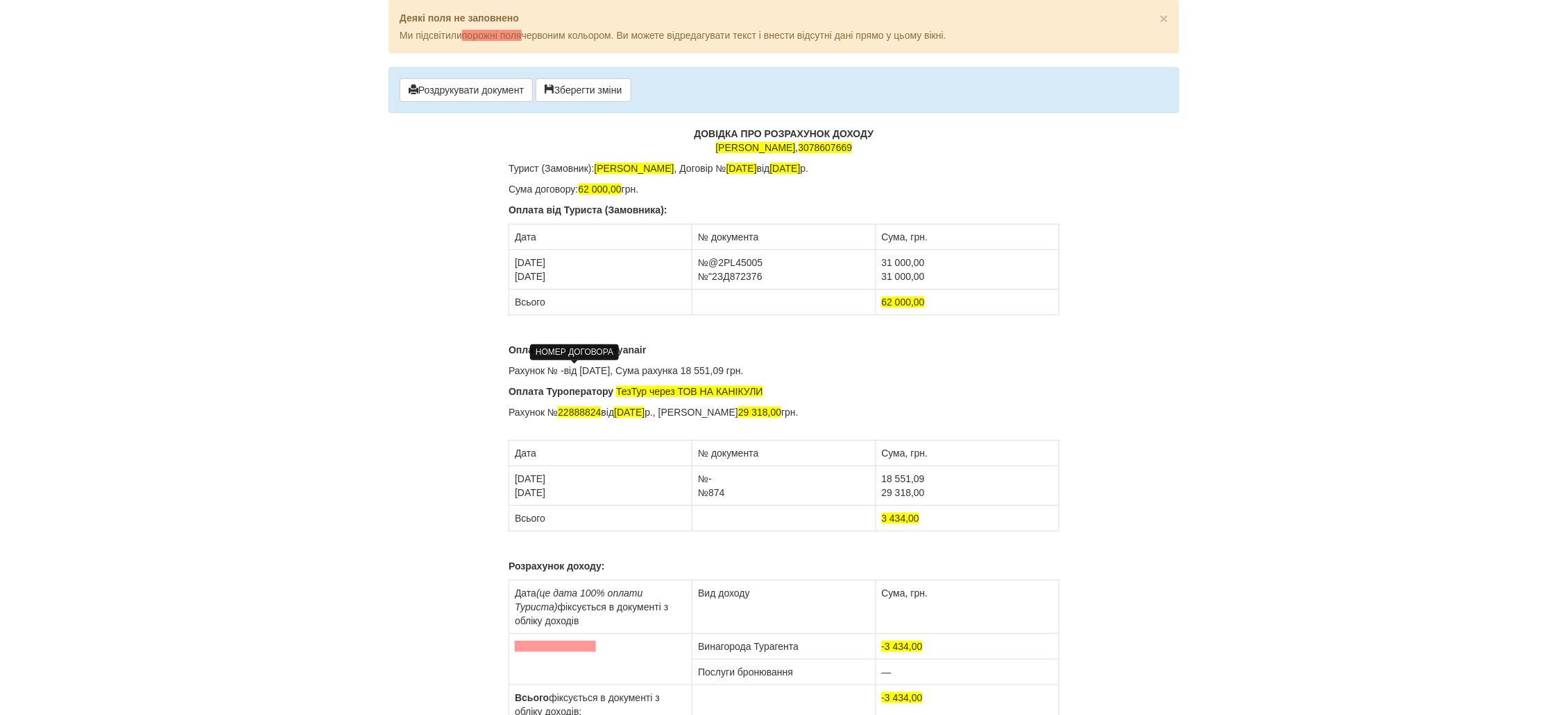
click at [826, 418] on p "Рахунок № 22888824 від [DATE], Сума рахунка 29 318,00 грн." at bounding box center [784, 419] width 551 height 28
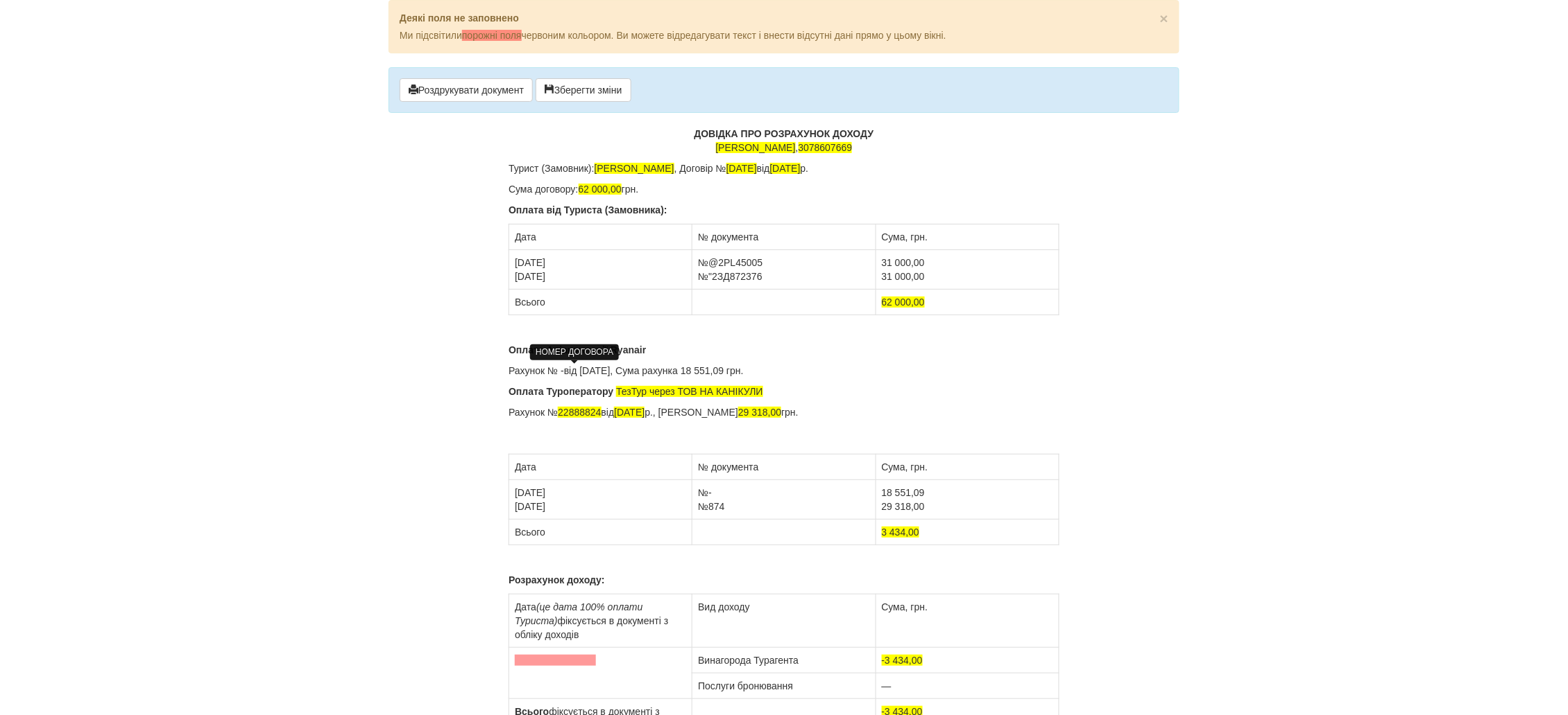
click at [569, 493] on td "[DATE] [DATE]" at bounding box center [601, 500] width 184 height 39
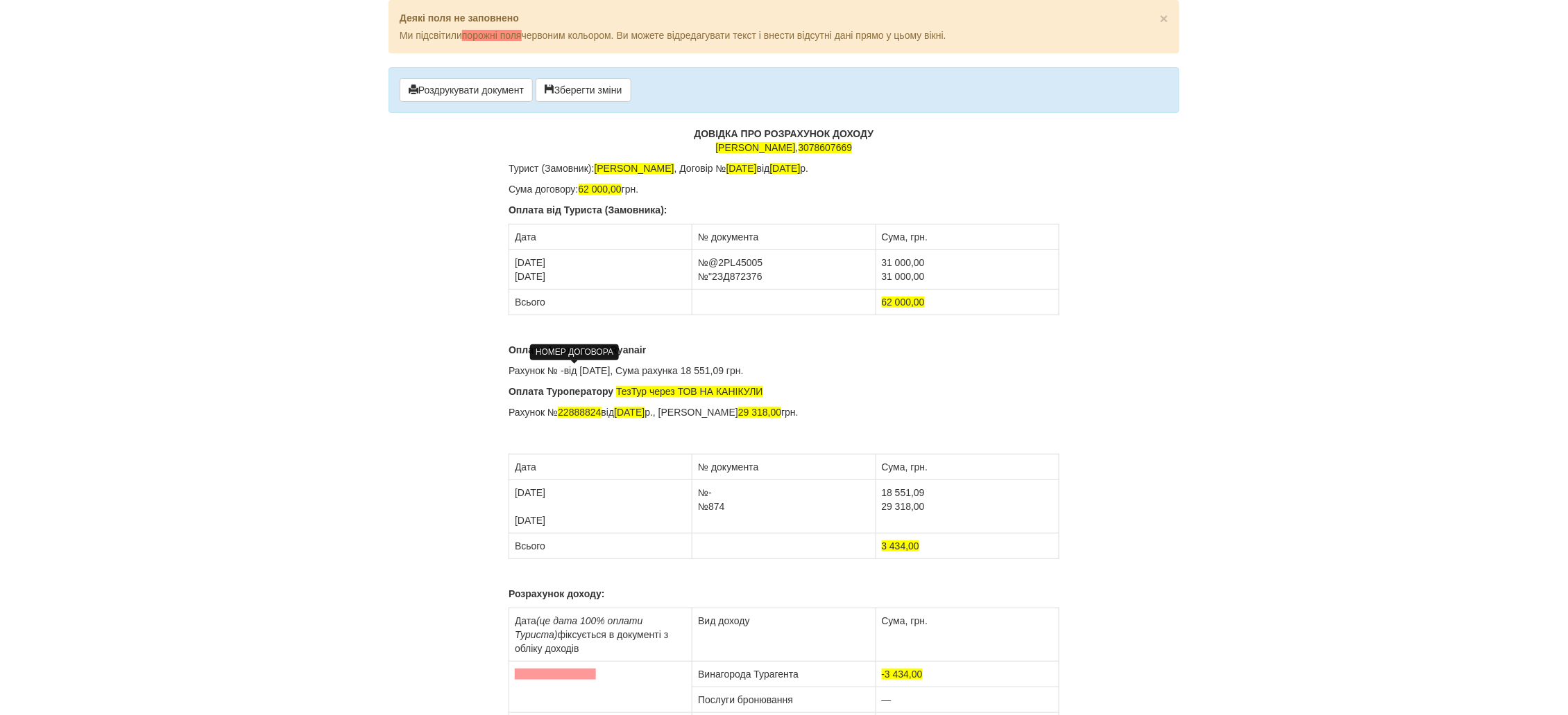
click at [698, 506] on td "№- №874" at bounding box center [784, 507] width 184 height 54
click at [881, 509] on td "18 551,09 29 318,00" at bounding box center [967, 507] width 184 height 54
click at [518, 509] on td "[DATE] [DATE]" at bounding box center [601, 507] width 184 height 54
click at [704, 505] on td "№- №874" at bounding box center [784, 507] width 184 height 54
drag, startPoint x: 710, startPoint y: 511, endPoint x: 696, endPoint y: 511, distance: 14.0
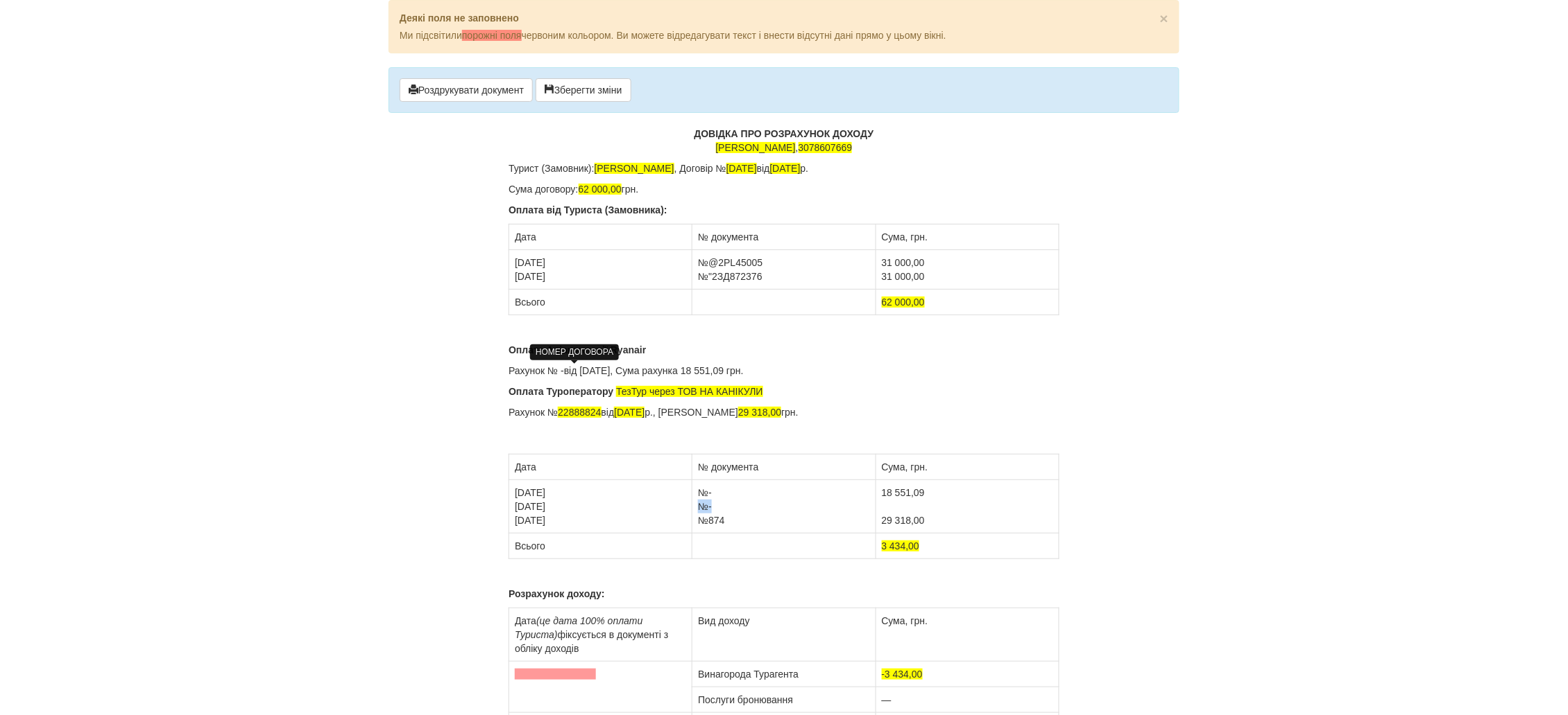
click at [696, 511] on td "№- №- №874" at bounding box center [784, 507] width 184 height 54
click at [890, 502] on td "18 551,09 29 318,00" at bounding box center [967, 507] width 184 height 54
click at [888, 503] on td "18 551,09 9615, 29 318,00" at bounding box center [967, 507] width 184 height 54
click at [913, 505] on td "18 551,09 9 615, 29 318,00" at bounding box center [967, 507] width 184 height 54
click at [1283, 372] on body "× Деякі поля не заповнено Ми підсвітили порожні поля червоним кольором. Ви може…" at bounding box center [784, 357] width 1568 height 715
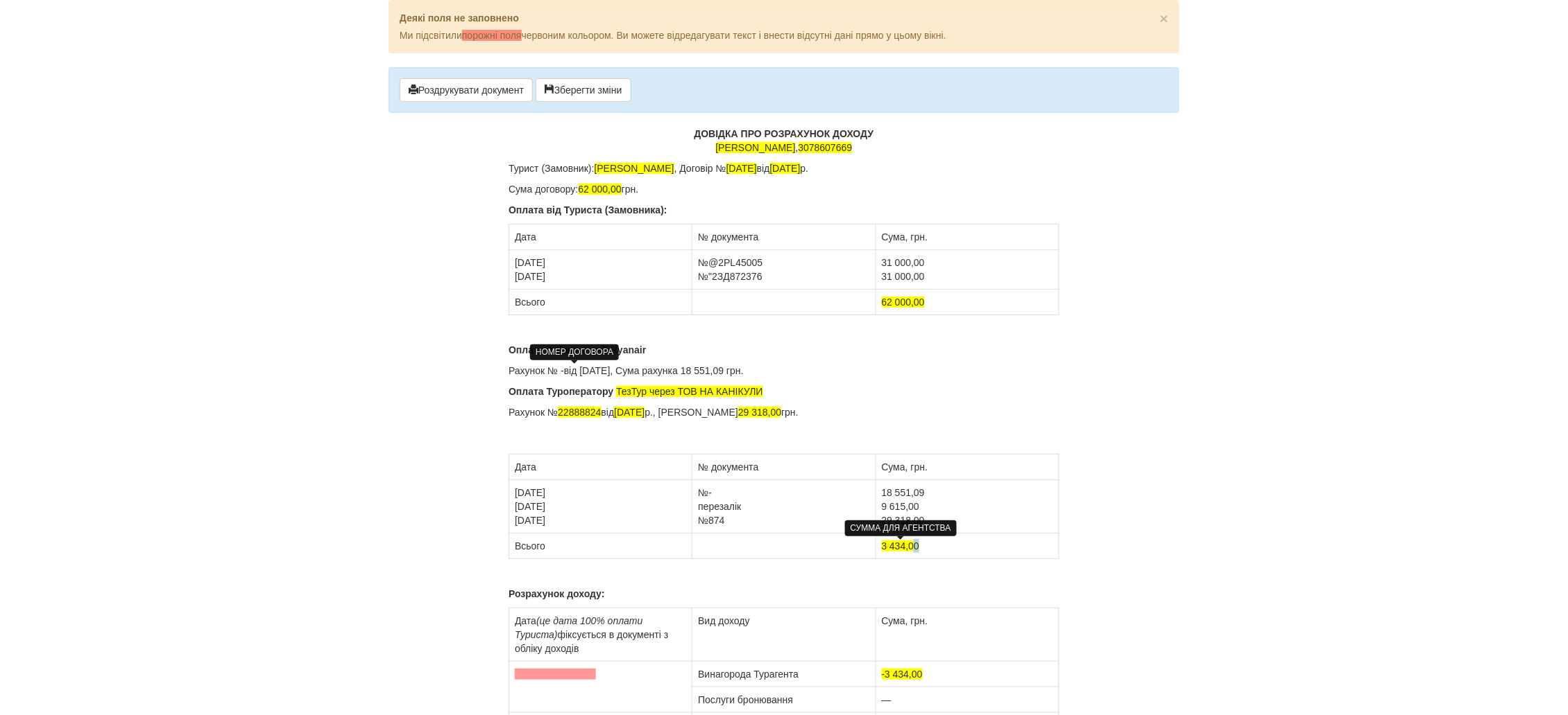
drag, startPoint x: 923, startPoint y: 543, endPoint x: 913, endPoint y: 546, distance: 10.4
click at [913, 546] on td "3 434,00" at bounding box center [967, 547] width 184 height 26
click at [906, 544] on span "3 434,09" at bounding box center [901, 546] width 39 height 11
drag, startPoint x: 904, startPoint y: 546, endPoint x: 879, endPoint y: 548, distance: 25.1
click at [879, 548] on td "3 434,09" at bounding box center [967, 547] width 184 height 26
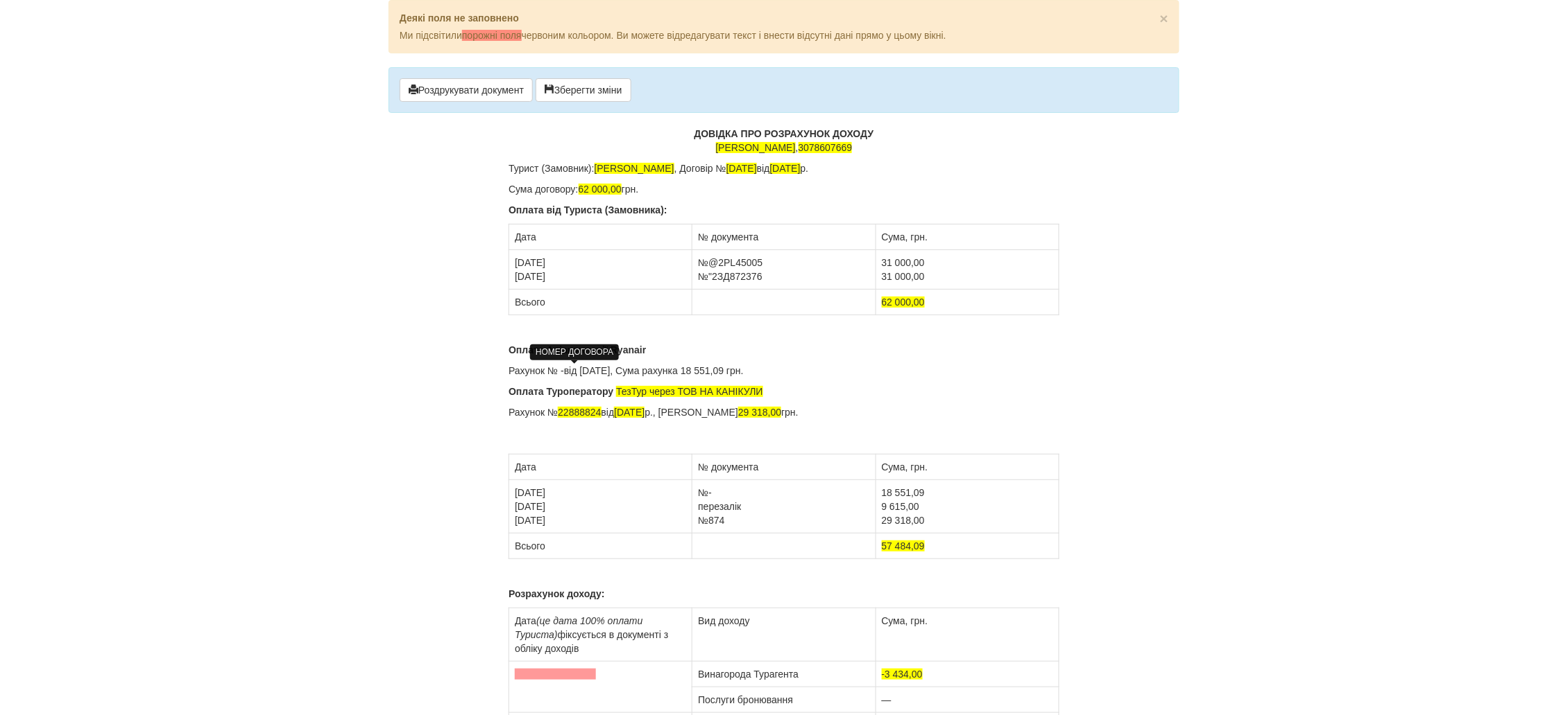
click at [1088, 528] on div "× Деякі поля не заповнено Ми підсвітили порожні поля червоним кольором. Ви може…" at bounding box center [784, 442] width 811 height 884
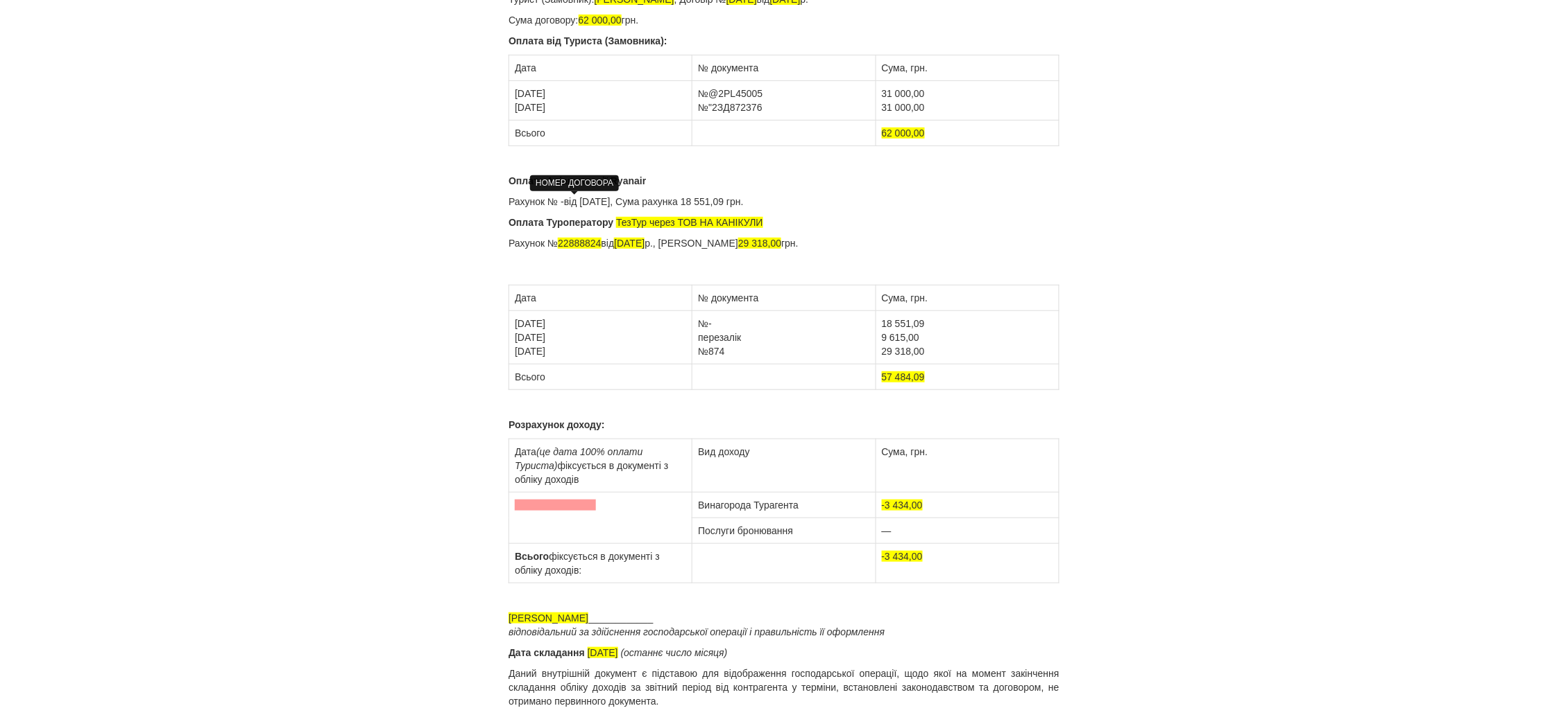
scroll to position [171, 0]
click at [550, 505] on span at bounding box center [555, 506] width 81 height 11
click at [621, 218] on span "ТезТур через ТОВ НА КАНІКУЛИ" at bounding box center [689, 222] width 146 height 11
click at [618, 217] on span "ТезТур через ТОВ НА КАНІКУЛИ" at bounding box center [689, 222] width 146 height 11
drag, startPoint x: 928, startPoint y: 501, endPoint x: 880, endPoint y: 505, distance: 48.2
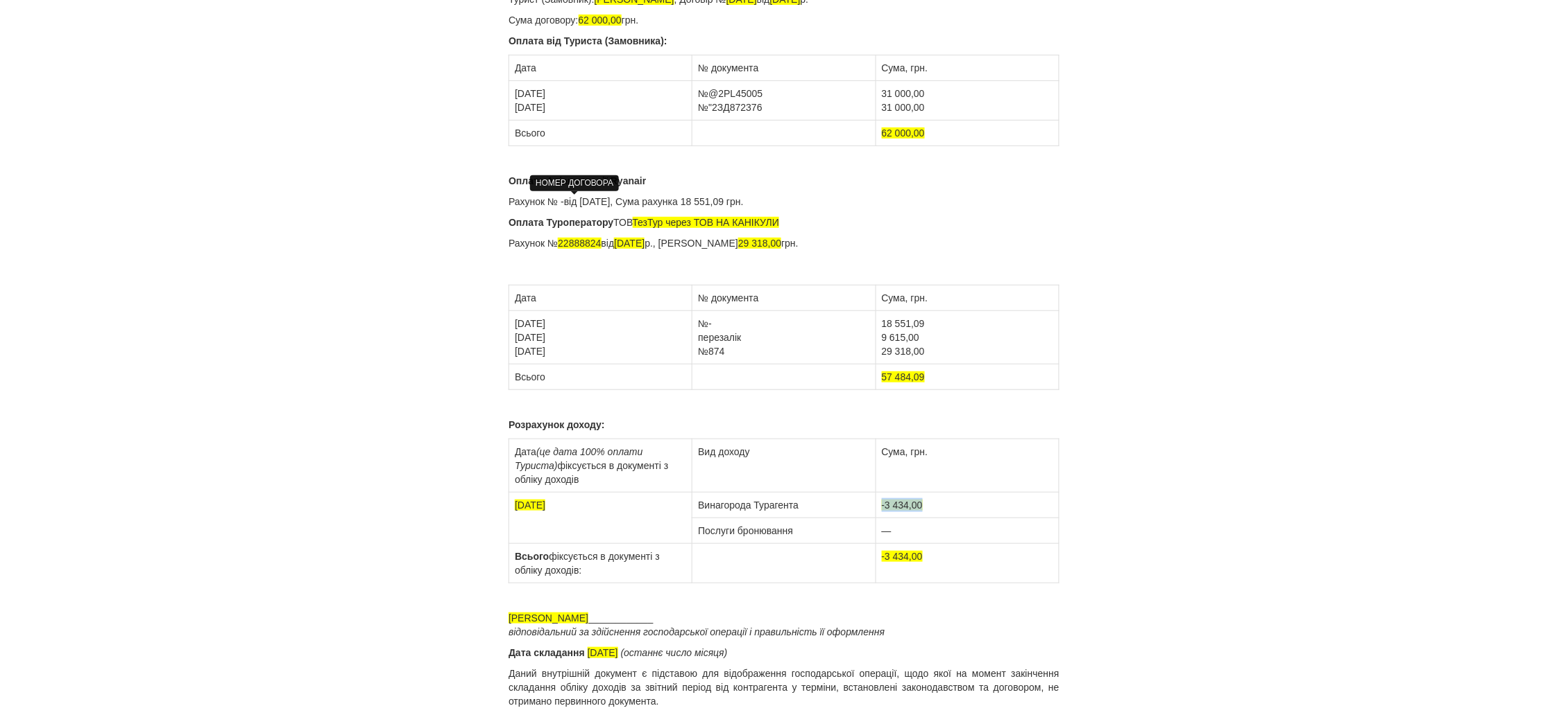
click at [880, 505] on td "-3 434,00" at bounding box center [967, 506] width 184 height 26
drag, startPoint x: 895, startPoint y: 532, endPoint x: 867, endPoint y: 531, distance: 28.0
click at [867, 531] on tr "Послуги бронювання —" at bounding box center [784, 531] width 550 height 26
drag, startPoint x: 843, startPoint y: 537, endPoint x: 793, endPoint y: 535, distance: 50.0
click at [793, 535] on td "Послуги бронювання4515," at bounding box center [784, 531] width 184 height 26
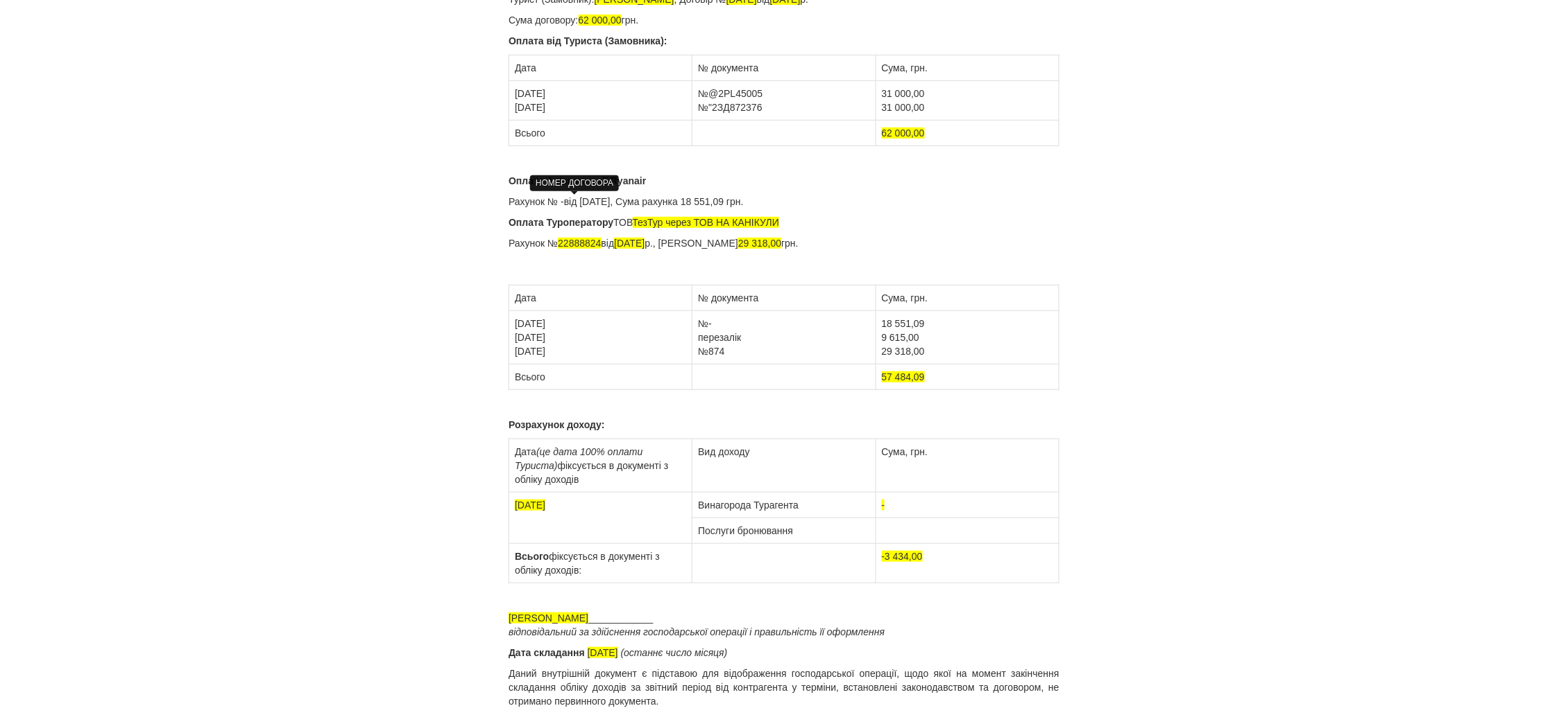
click at [892, 530] on td at bounding box center [967, 531] width 184 height 26
click at [888, 530] on td "4515," at bounding box center [967, 531] width 184 height 26
click at [919, 528] on td "4 515," at bounding box center [967, 531] width 184 height 26
drag, startPoint x: 929, startPoint y: 558, endPoint x: 880, endPoint y: 560, distance: 49.0
click at [880, 560] on td "-3 434,00" at bounding box center [967, 564] width 184 height 39
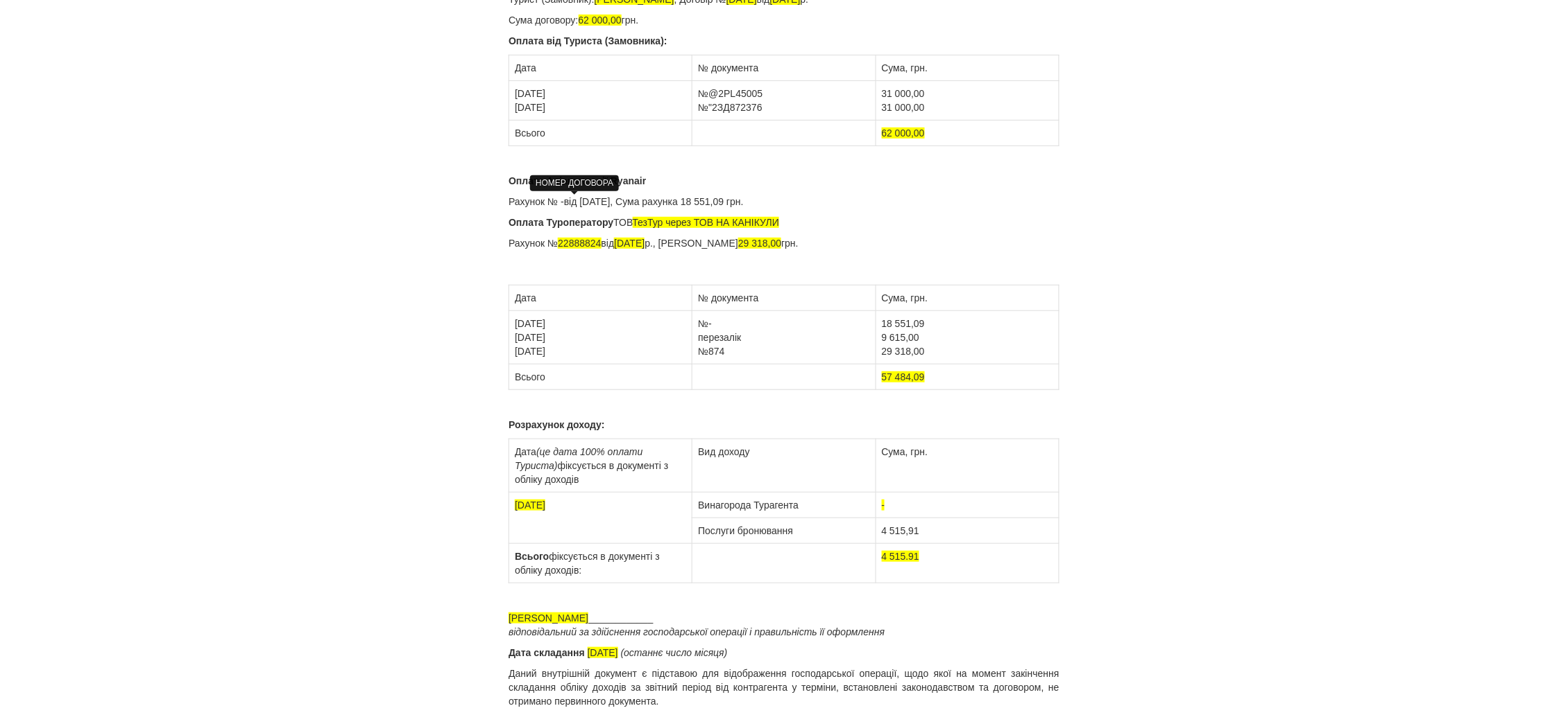
click at [1063, 629] on div "× Деякі поля не заповнено Ми підсвітили порожні поля червоним кольором. Ви може…" at bounding box center [784, 273] width 811 height 884
click at [618, 653] on span "[DATE]" at bounding box center [603, 653] width 30 height 11
click at [678, 268] on p "Рахунок № 22888824 від [DATE], Сума рахунка 29 318,00 грн." at bounding box center [784, 257] width 551 height 41
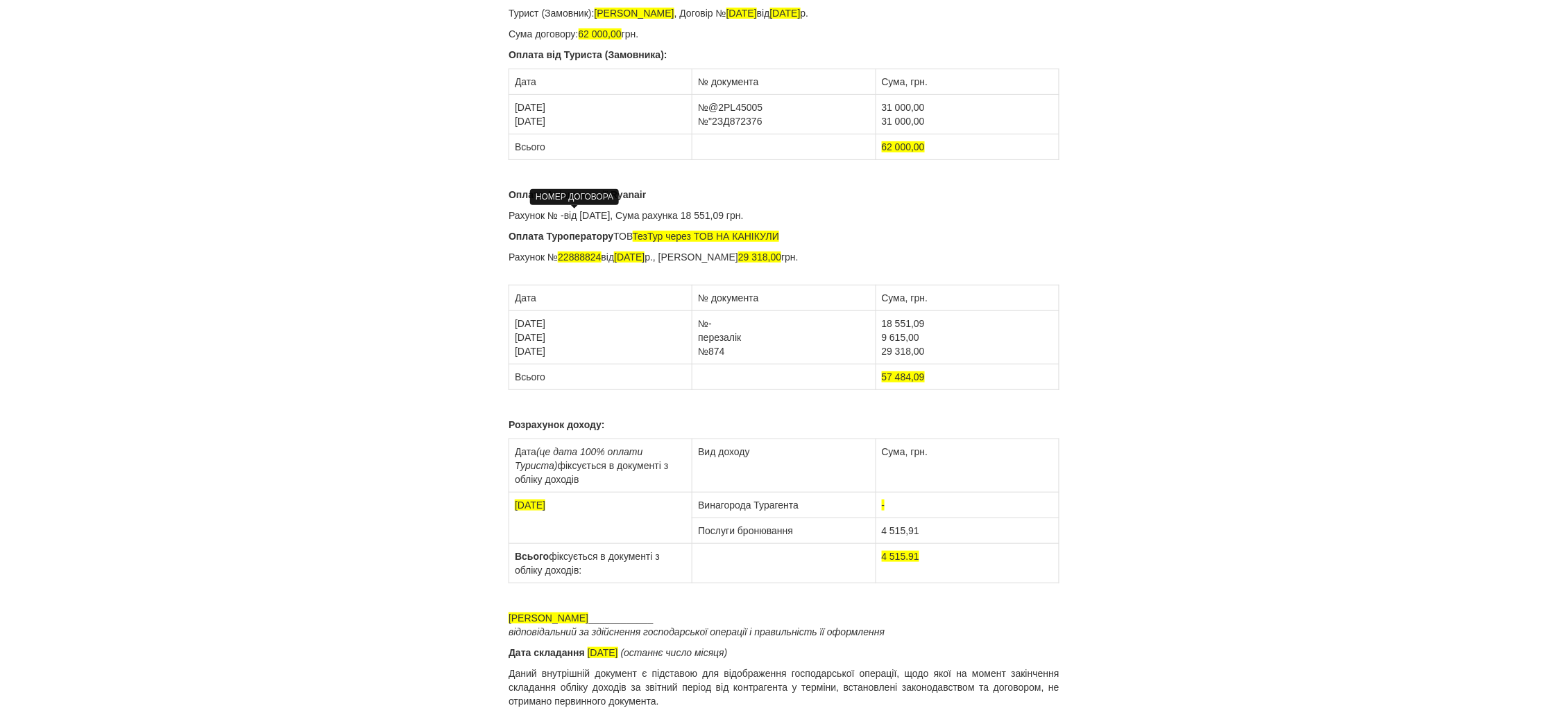
scroll to position [157, 0]
click at [640, 188] on p "Оплата Авіакомпанії Ryanair" at bounding box center [784, 194] width 551 height 13
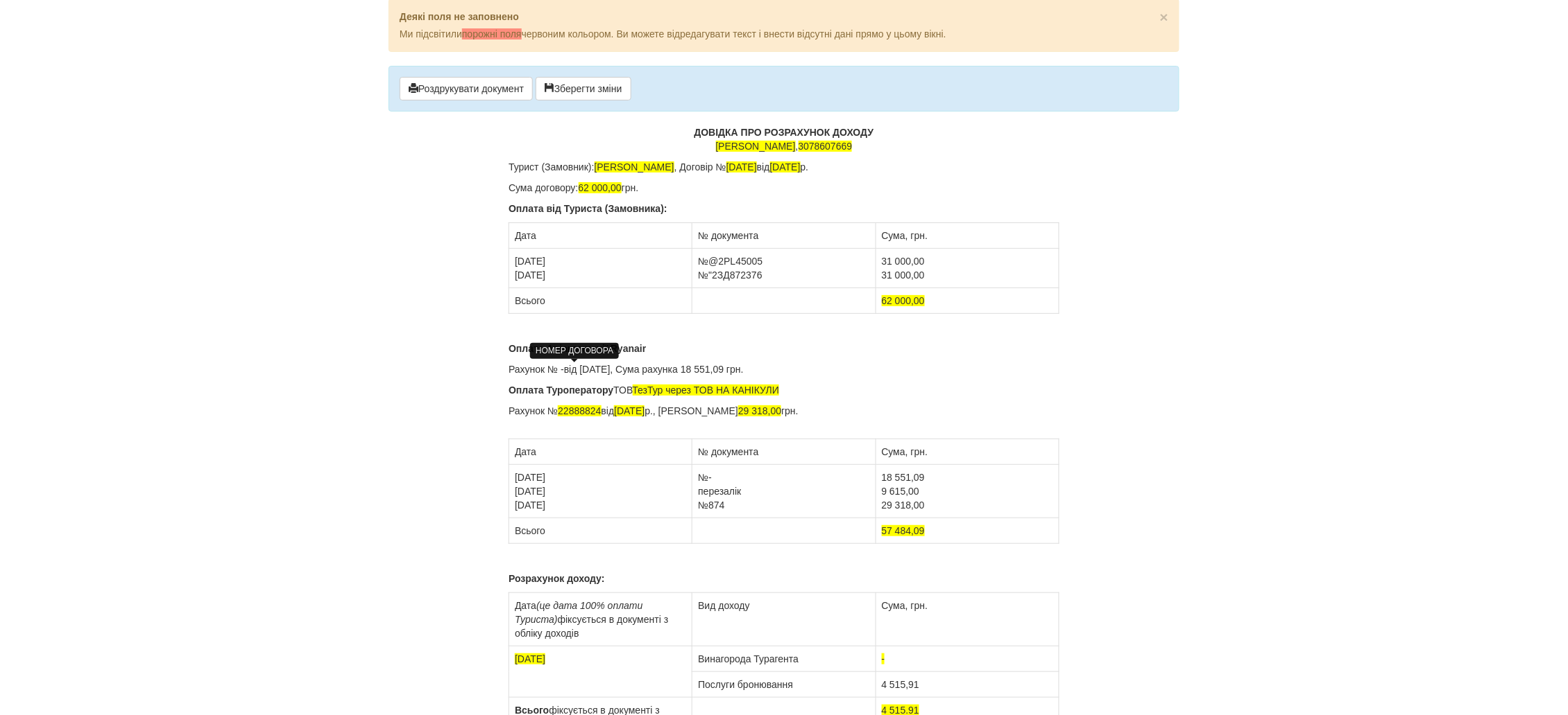
scroll to position [0, 0]
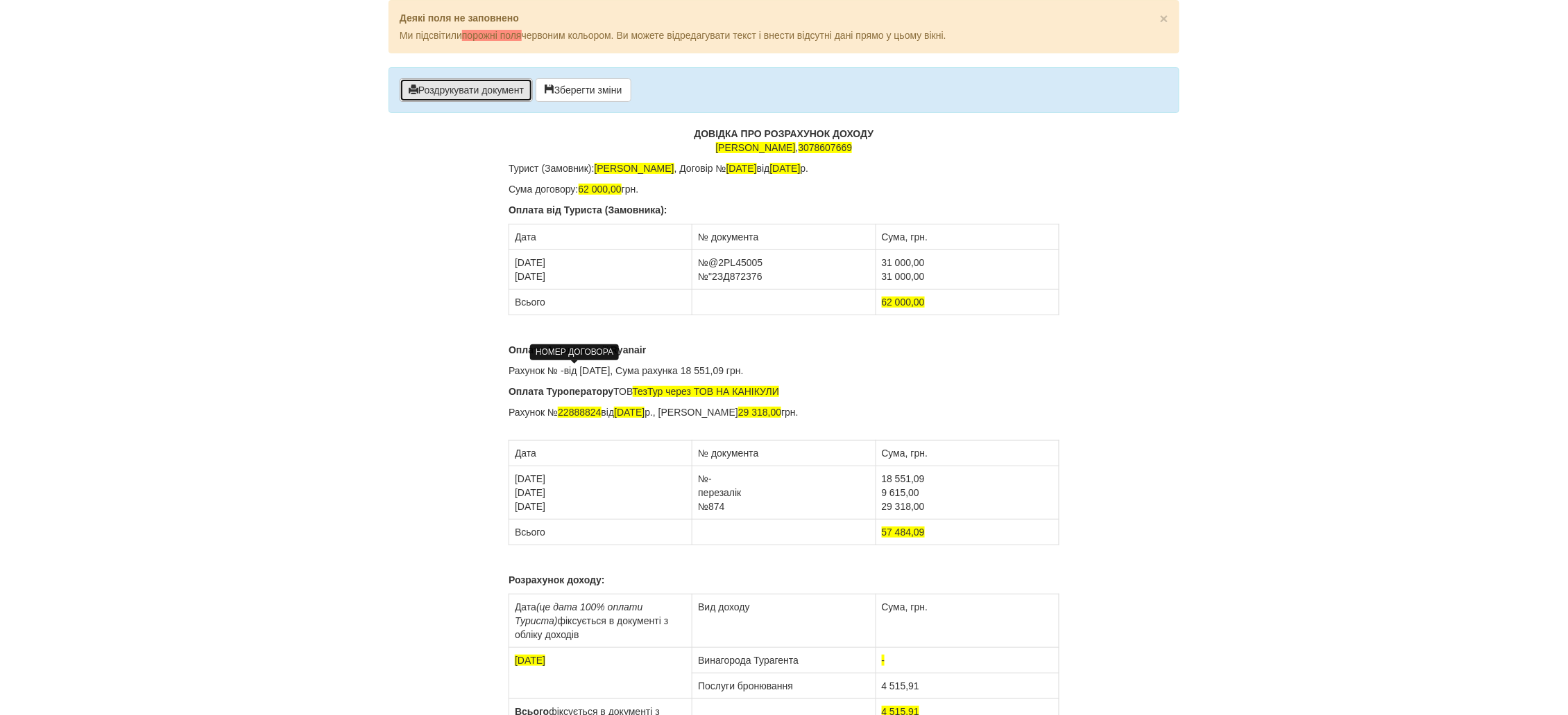
click at [478, 90] on button "Роздрукувати документ" at bounding box center [466, 90] width 133 height 23
click at [512, 94] on button "Роздрукувати документ" at bounding box center [466, 90] width 133 height 23
click at [830, 413] on p "Рахунок № 22888824 від [DATE], Сума рахунка 29 318,00 грн." at bounding box center [784, 419] width 551 height 28
drag, startPoint x: 923, startPoint y: 411, endPoint x: 818, endPoint y: 418, distance: 105.2
click at [818, 418] on p "Рахунок № 22888824 від [DATE], Сума рахунка 29 318,00 грн. (+9 615,00 перезалік)" at bounding box center [784, 419] width 551 height 28
